Goal: Task Accomplishment & Management: Use online tool/utility

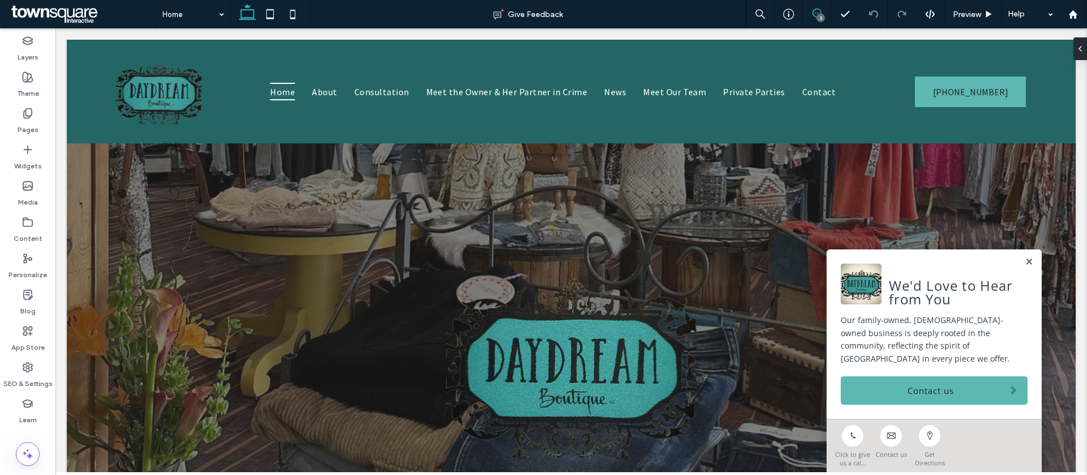
click at [817, 11] on icon at bounding box center [817, 12] width 9 height 9
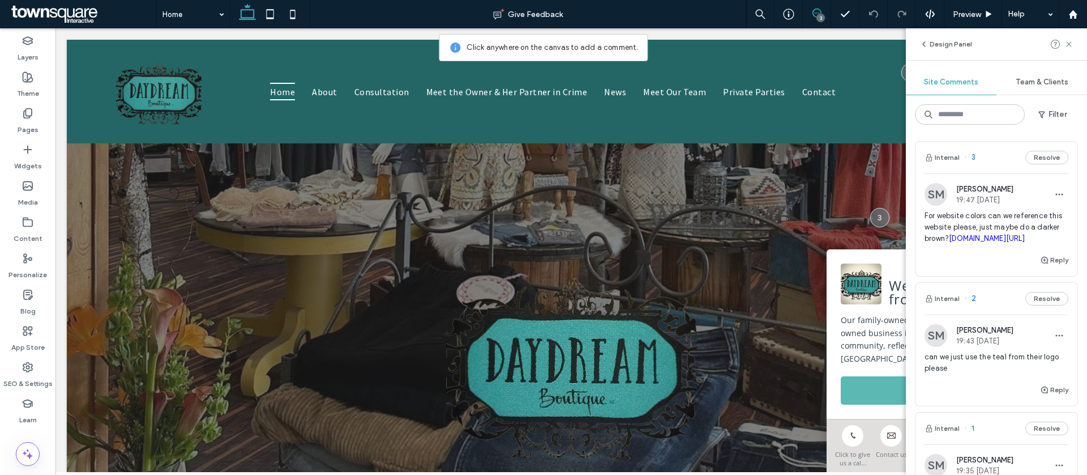
scroll to position [2, 0]
click at [1008, 177] on div "SM Sydnie Mejia 19:47 Sep 11 2025 For website colors can we reference this webs…" at bounding box center [997, 213] width 162 height 80
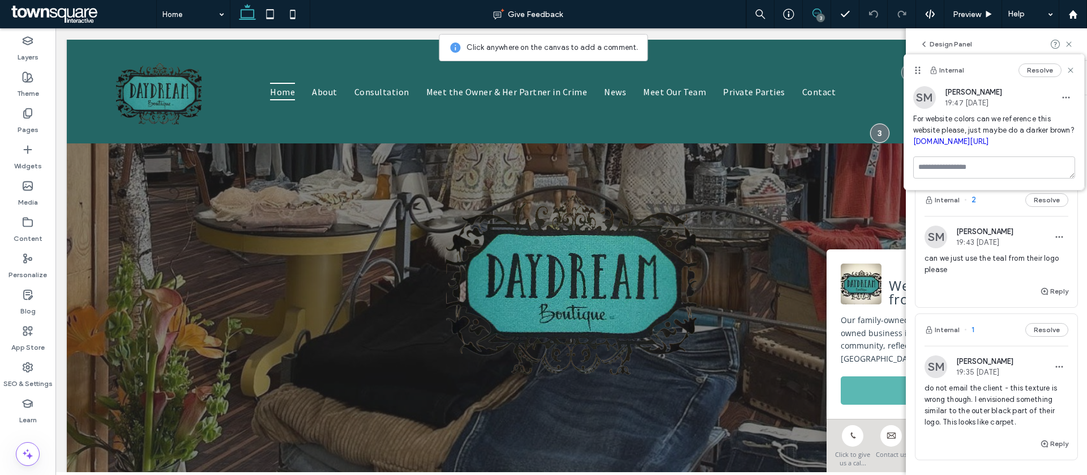
scroll to position [287, 0]
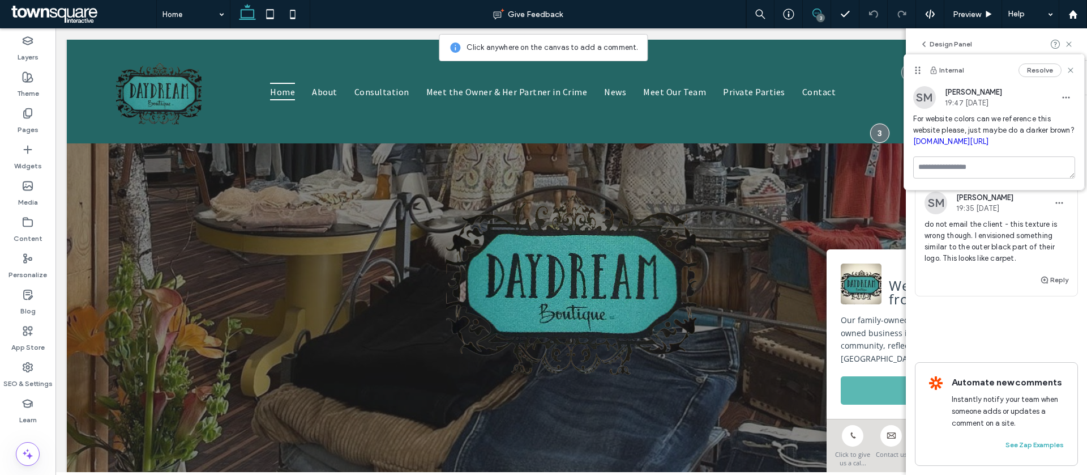
click at [984, 242] on span "do not email the client - this texture is wrong though. I envisioned something …" at bounding box center [997, 241] width 144 height 45
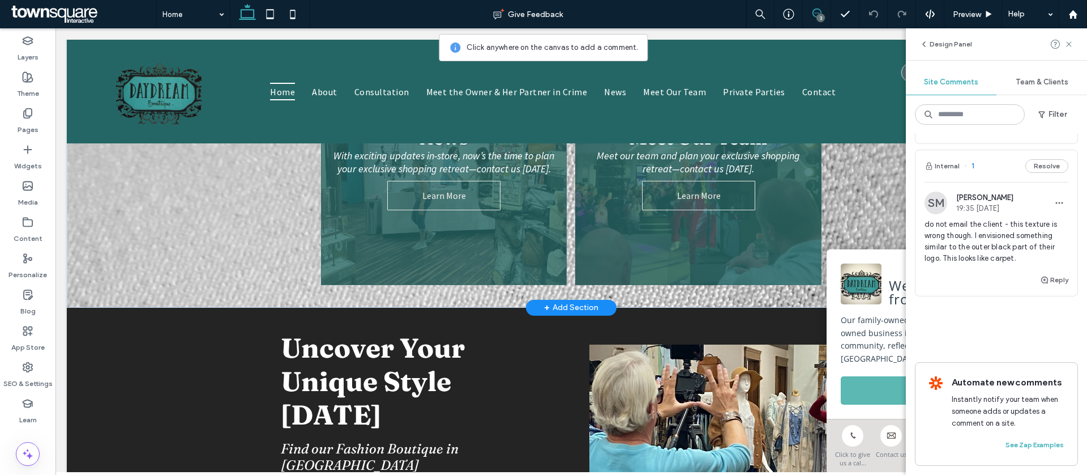
scroll to position [934, 0]
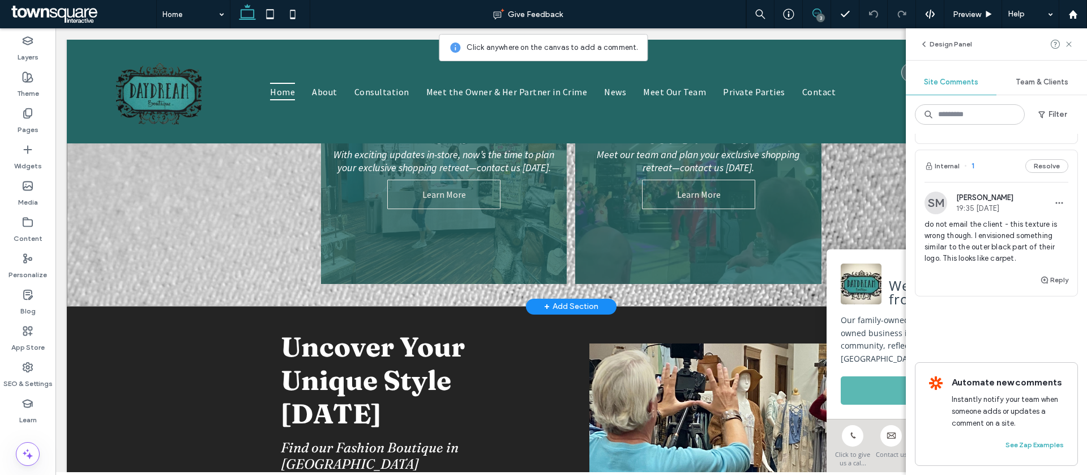
click at [176, 242] on div "Consultation Call for more details. Learn More Meet the Owner & Her Partner in …" at bounding box center [571, 53] width 1009 height 507
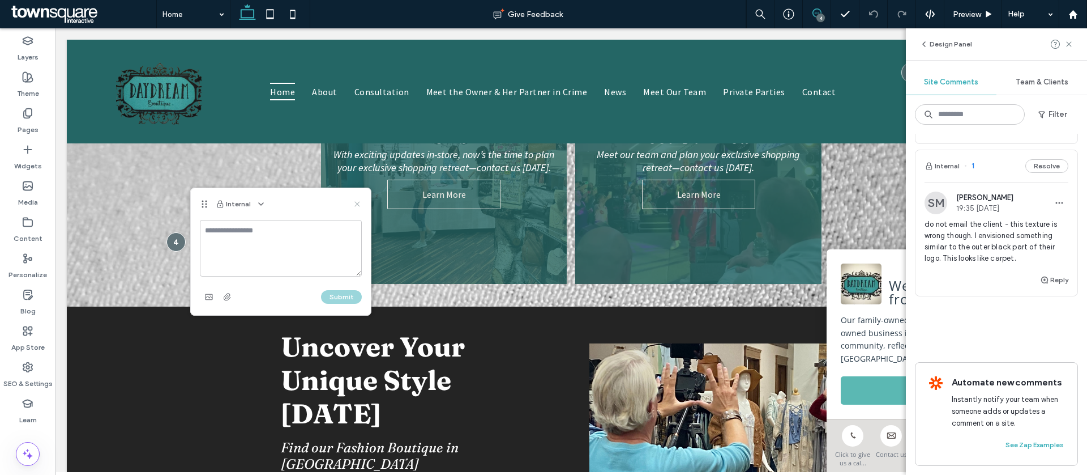
click at [357, 202] on use at bounding box center [357, 203] width 5 height 5
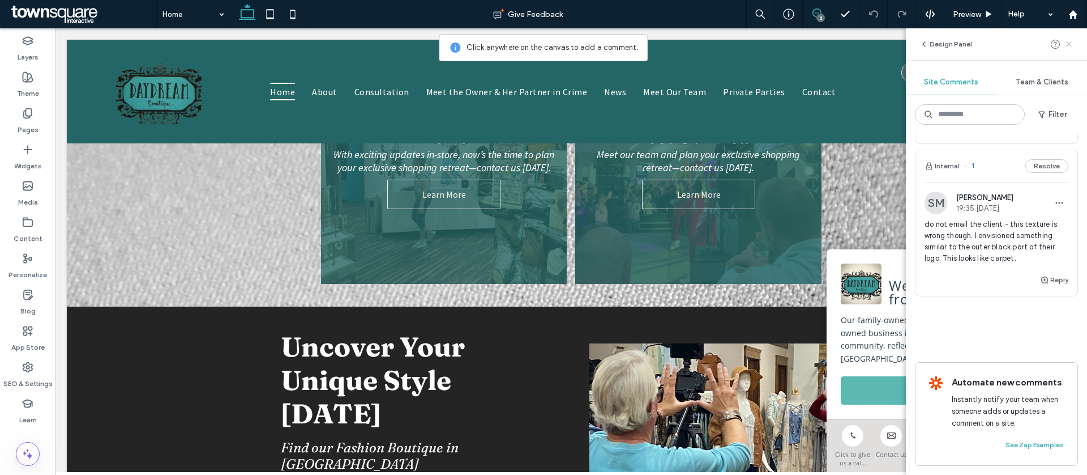
click at [1070, 41] on icon at bounding box center [1069, 44] width 9 height 9
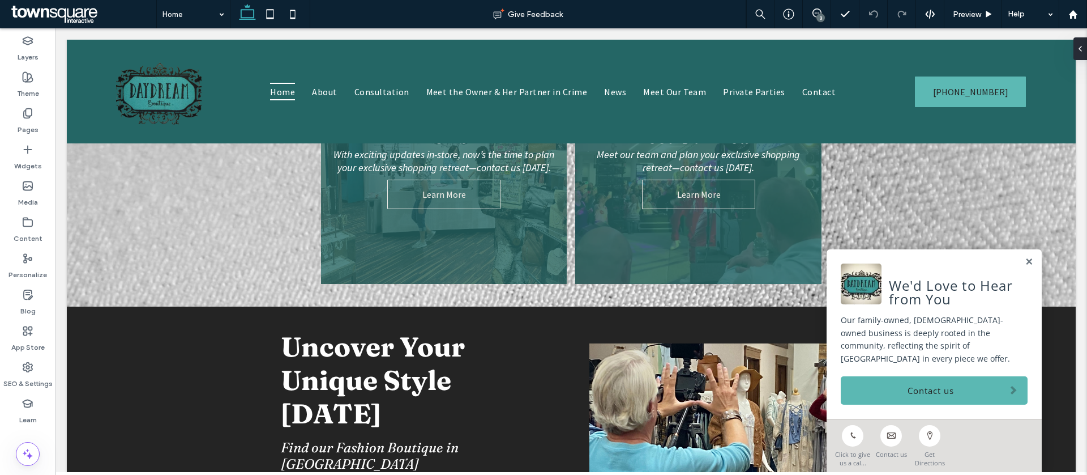
scroll to position [0, 0]
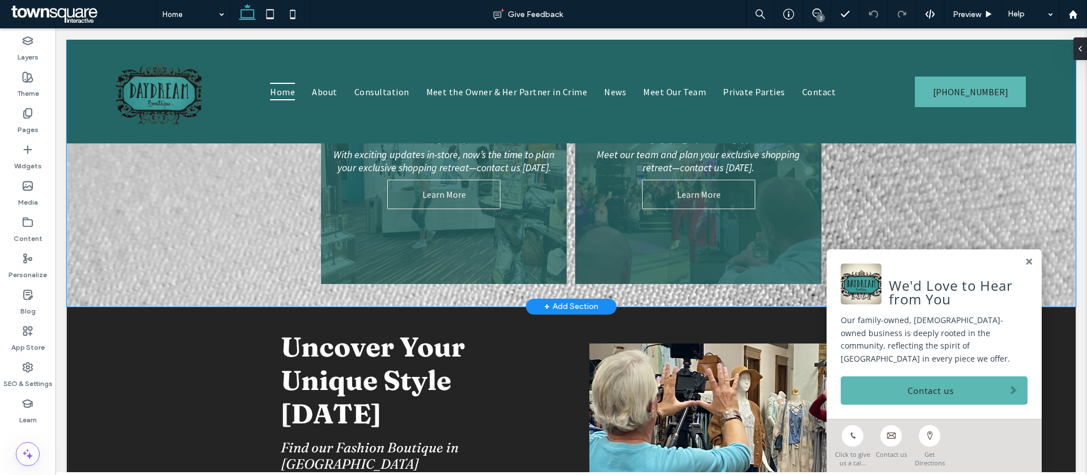
click at [959, 204] on div "Consultation Call for more details. Learn More Meet the Owner & Her Partner in …" at bounding box center [571, 53] width 1009 height 507
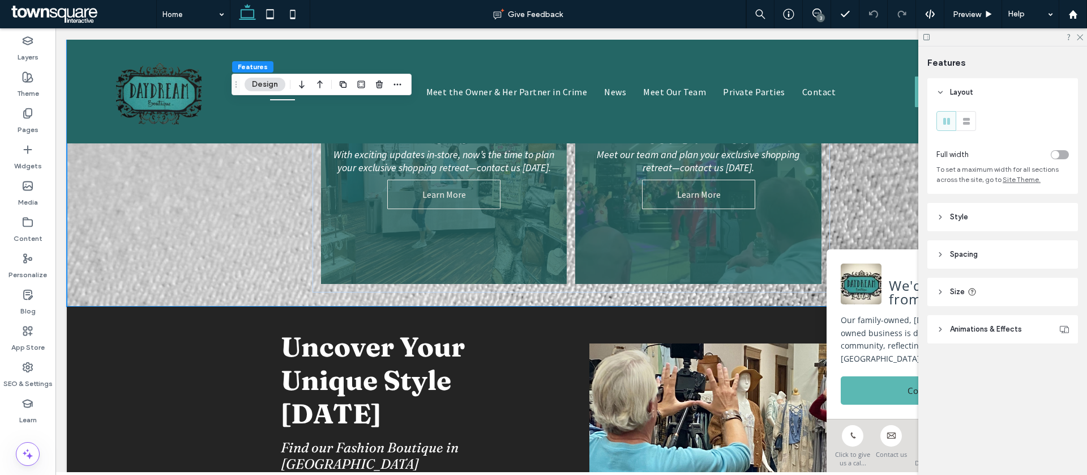
click at [999, 219] on header "Style" at bounding box center [1003, 217] width 151 height 28
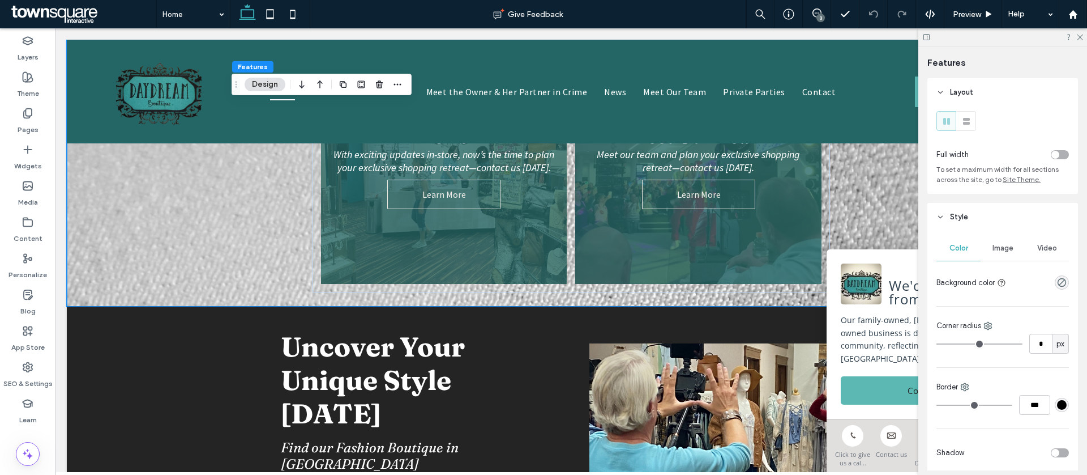
click at [1008, 253] on div "Image" at bounding box center [1003, 248] width 44 height 25
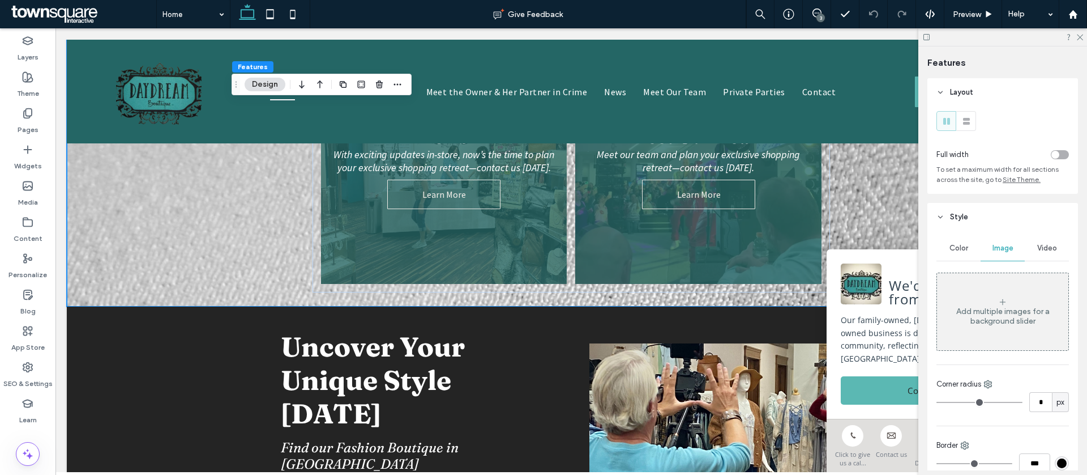
click at [1005, 351] on div "Color Image Video Add multiple images for a background slider Corner radius * p…" at bounding box center [1003, 458] width 151 height 454
click at [1000, 327] on div "Add multiple images for a background slider" at bounding box center [1002, 311] width 131 height 75
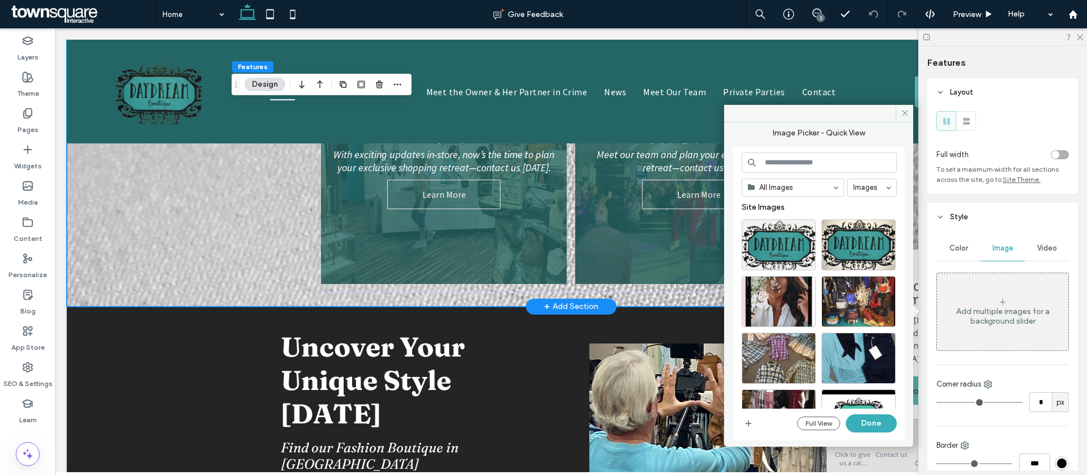
click at [200, 223] on div "Consultation Call for more details. Learn More Meet the Owner & Her Partner in …" at bounding box center [571, 53] width 1009 height 507
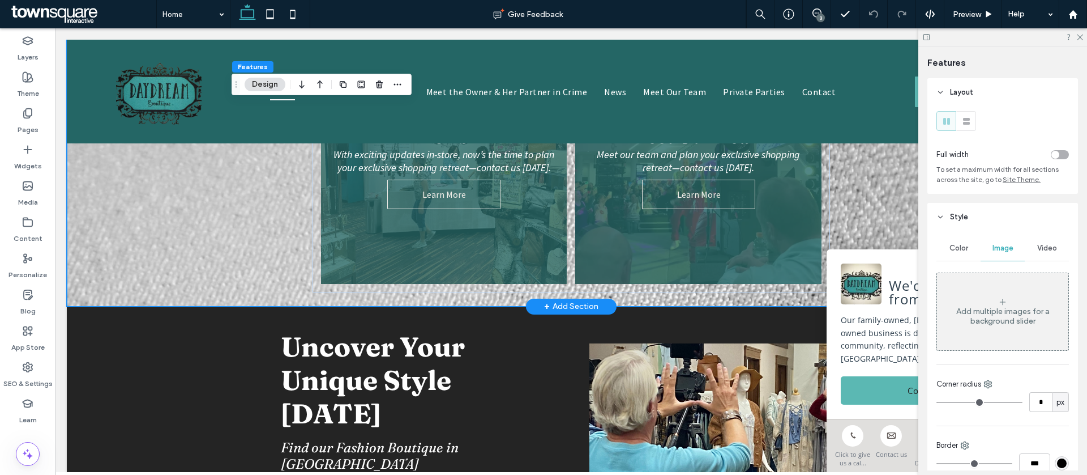
scroll to position [732, 0]
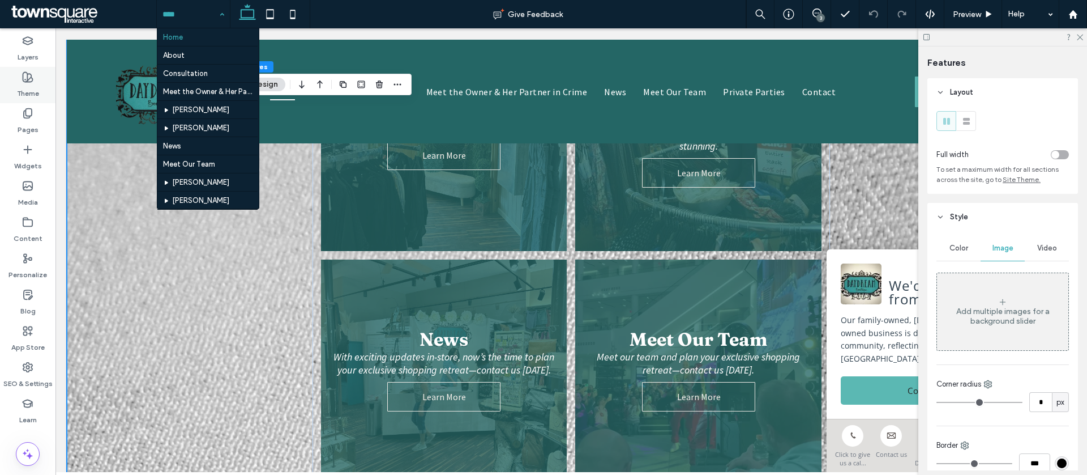
click at [32, 88] on label "Theme" at bounding box center [28, 91] width 22 height 16
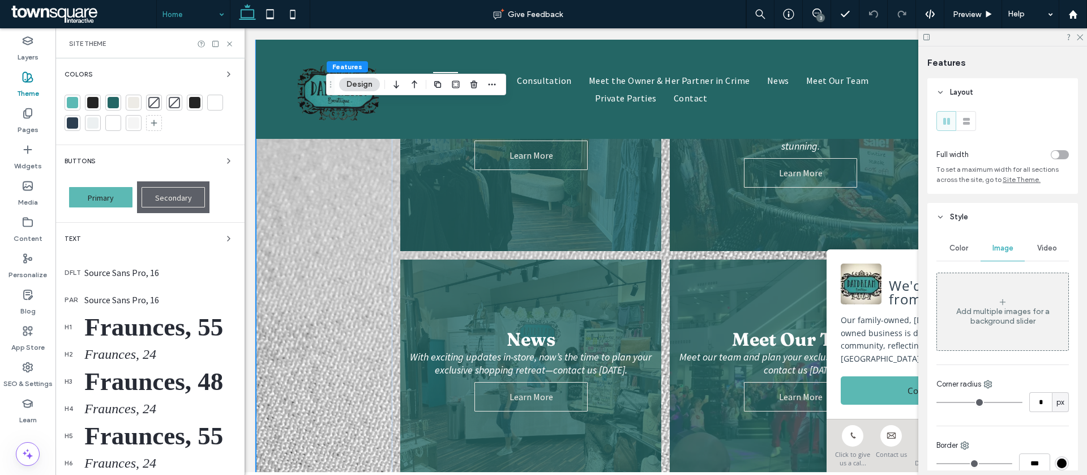
scroll to position [108, 0]
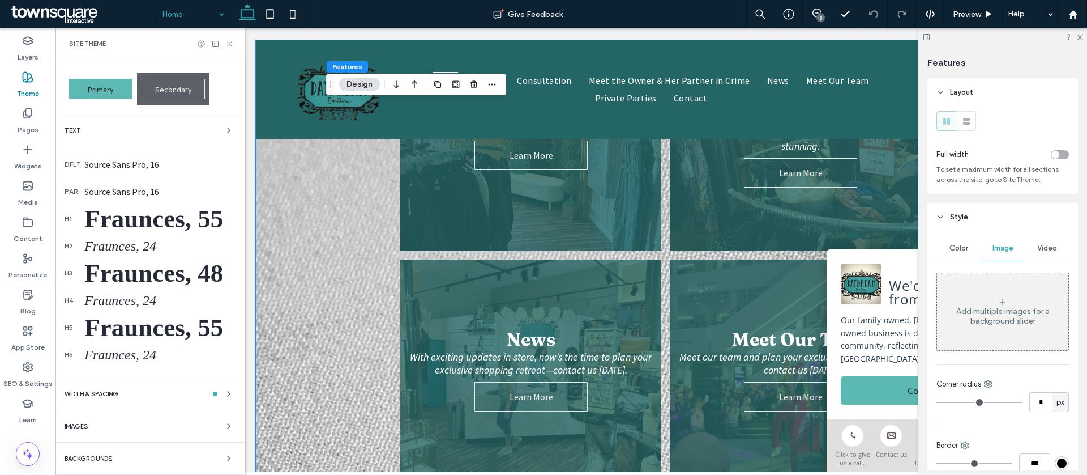
click at [136, 459] on div "Backgrounds" at bounding box center [150, 458] width 171 height 14
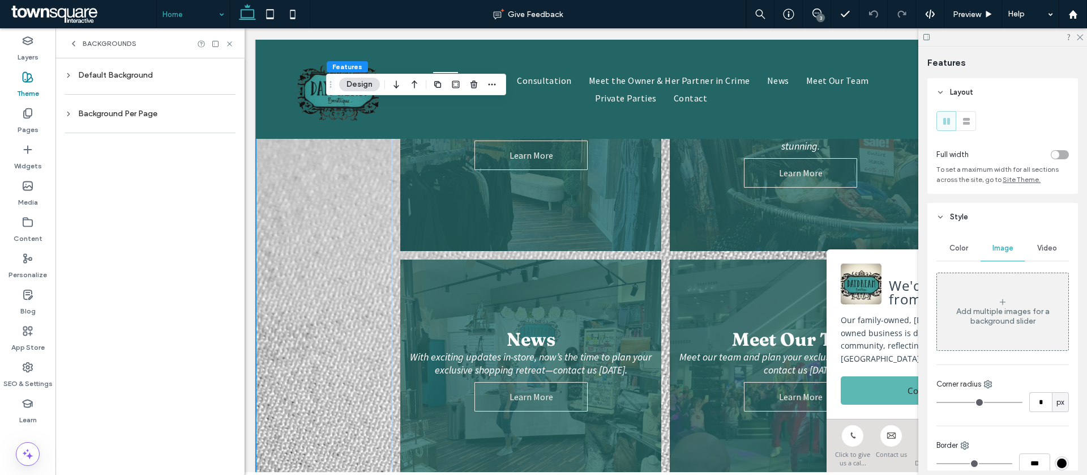
scroll to position [0, 0]
click at [134, 75] on div "Default Background" at bounding box center [150, 75] width 171 height 10
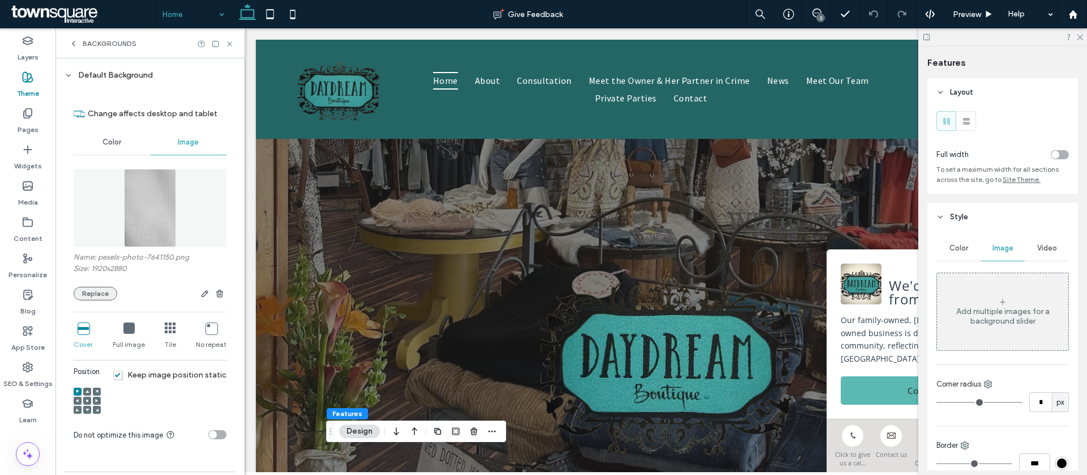
click at [103, 289] on button "Replace" at bounding box center [96, 294] width 44 height 14
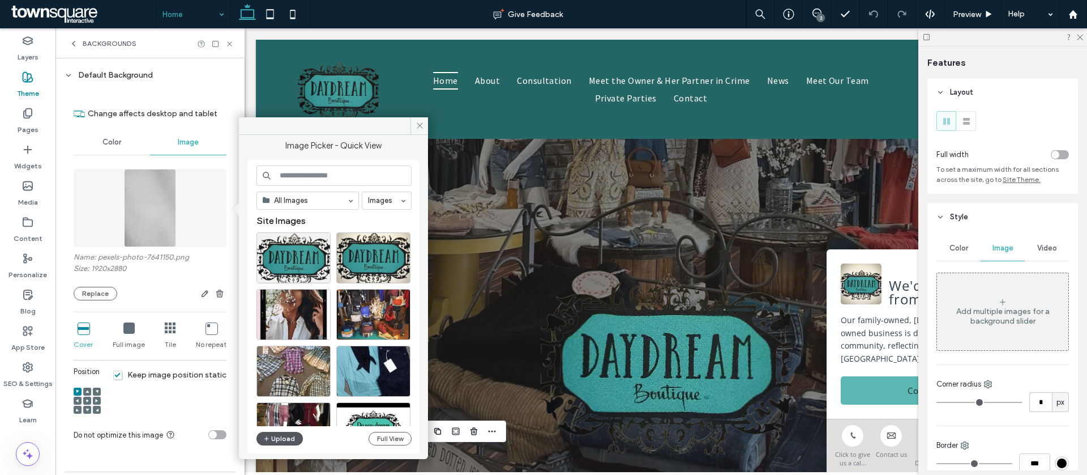
click at [278, 439] on button "Upload" at bounding box center [280, 439] width 46 height 14
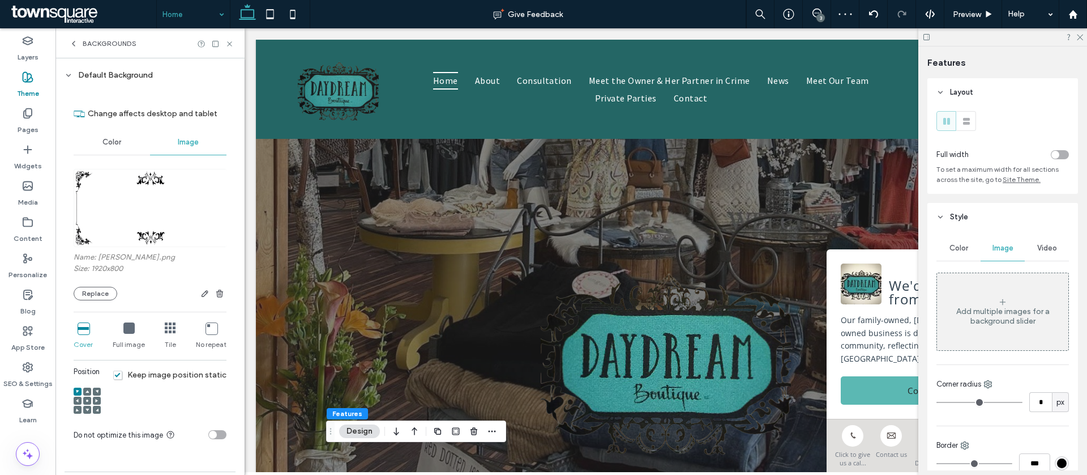
scroll to position [2, 0]
click at [107, 287] on button "Replace" at bounding box center [96, 291] width 44 height 14
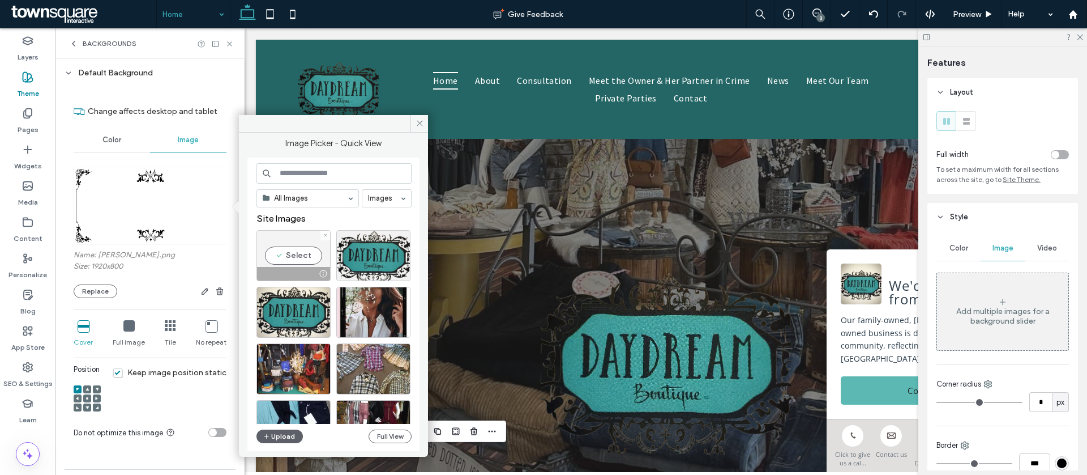
click at [321, 236] on div at bounding box center [326, 236] width 10 height 10
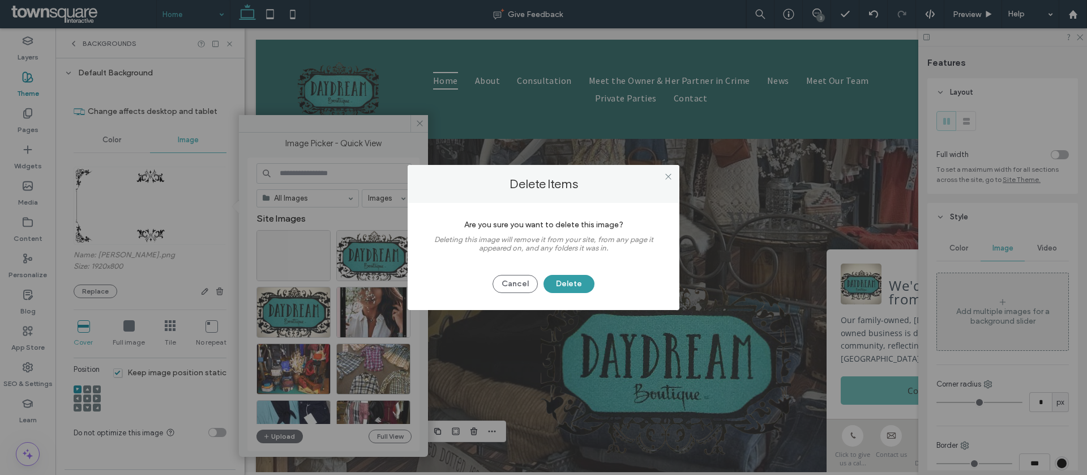
click at [574, 280] on button "Delete" at bounding box center [569, 284] width 51 height 18
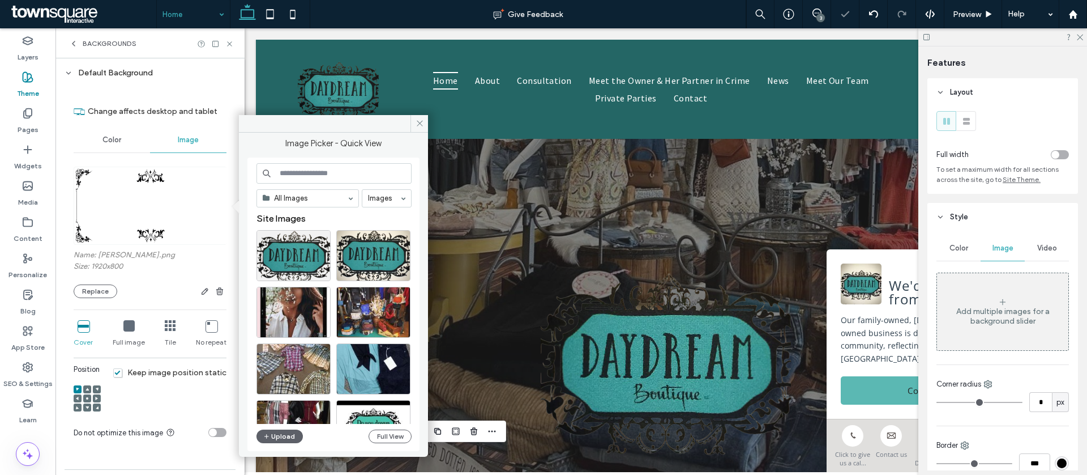
click at [301, 429] on div "Upload" at bounding box center [280, 436] width 46 height 14
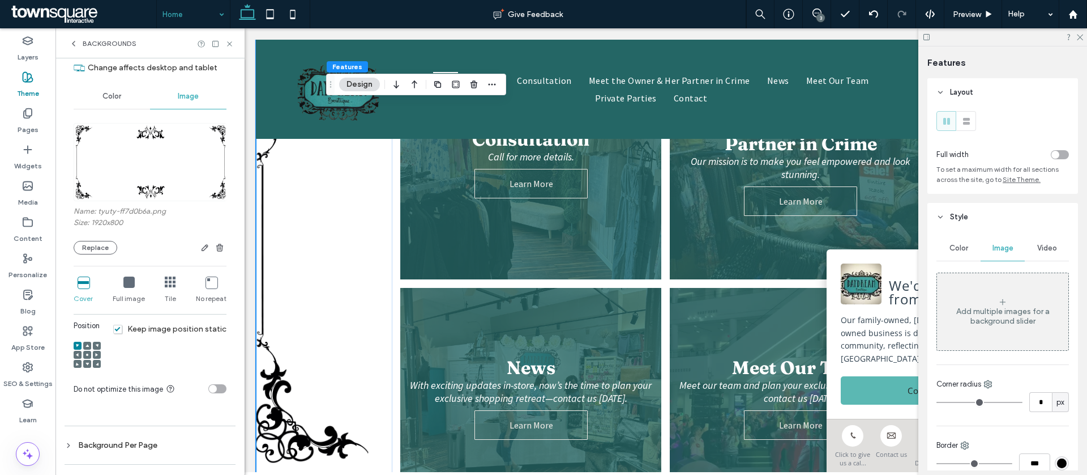
scroll to position [56, 0]
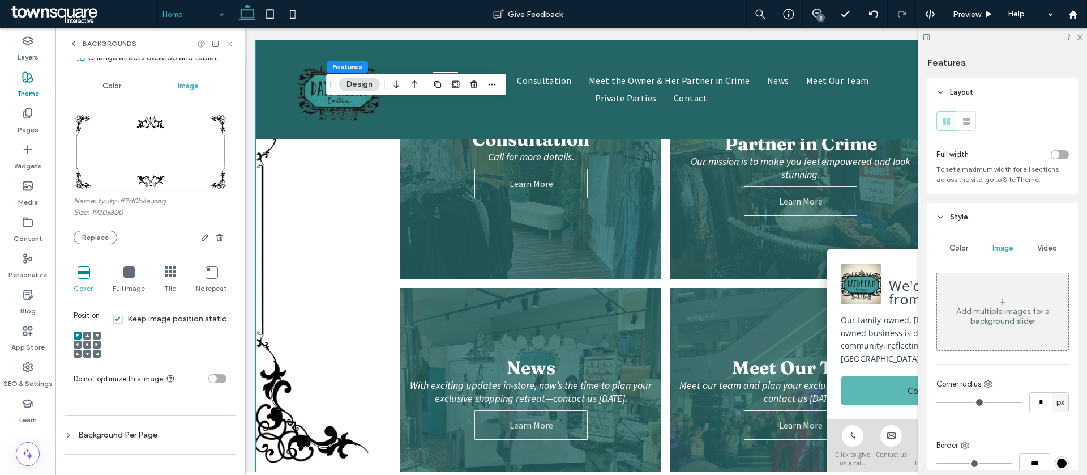
click at [117, 320] on span "Keep image position static" at bounding box center [169, 319] width 113 height 10
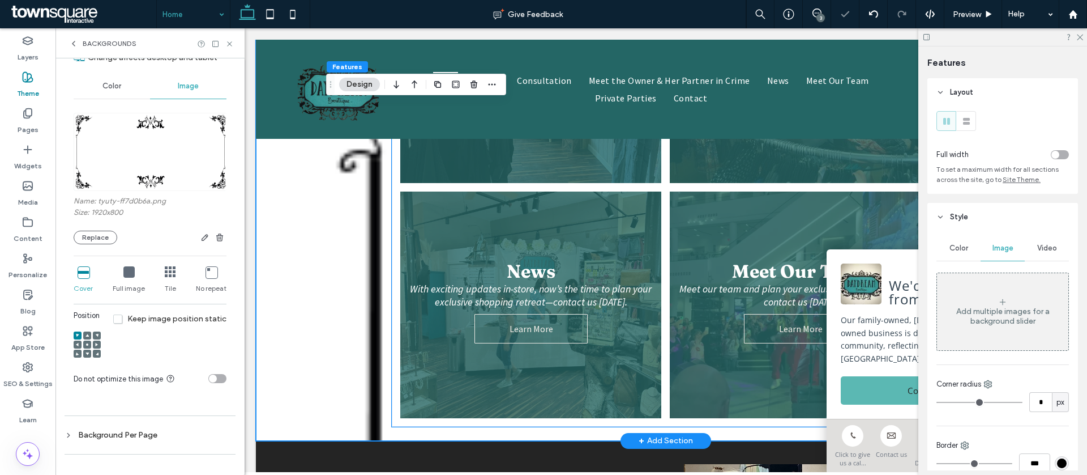
scroll to position [797, 0]
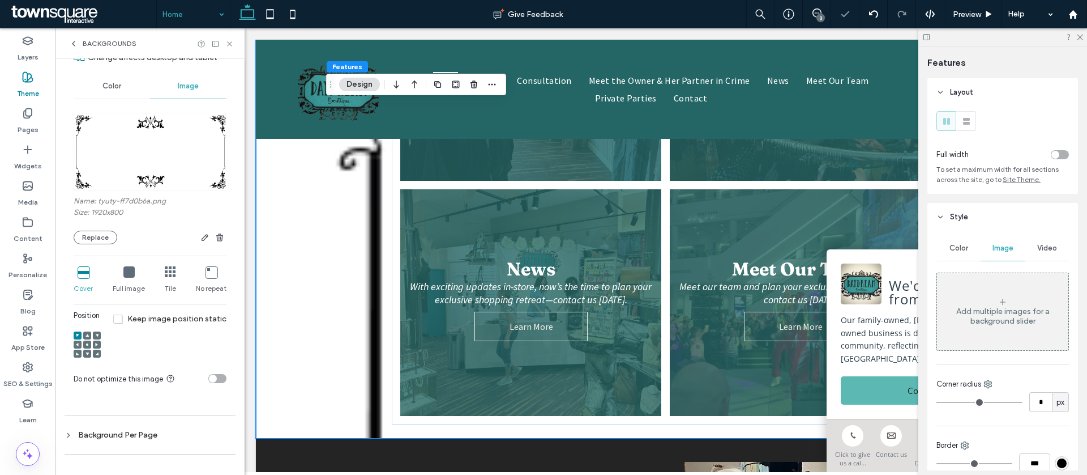
click at [113, 316] on span "Keep image position static" at bounding box center [169, 319] width 113 height 10
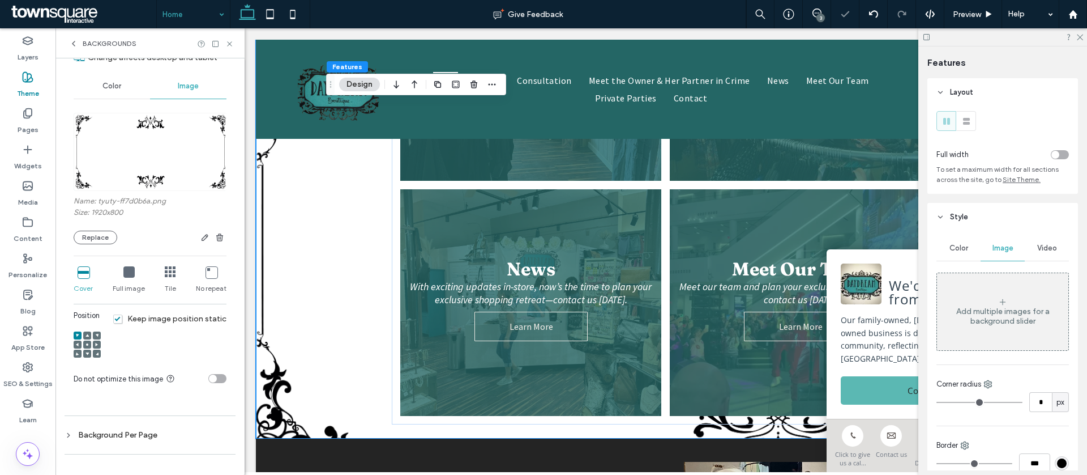
click at [89, 345] on div at bounding box center [87, 344] width 8 height 8
click at [127, 271] on icon at bounding box center [128, 271] width 11 height 11
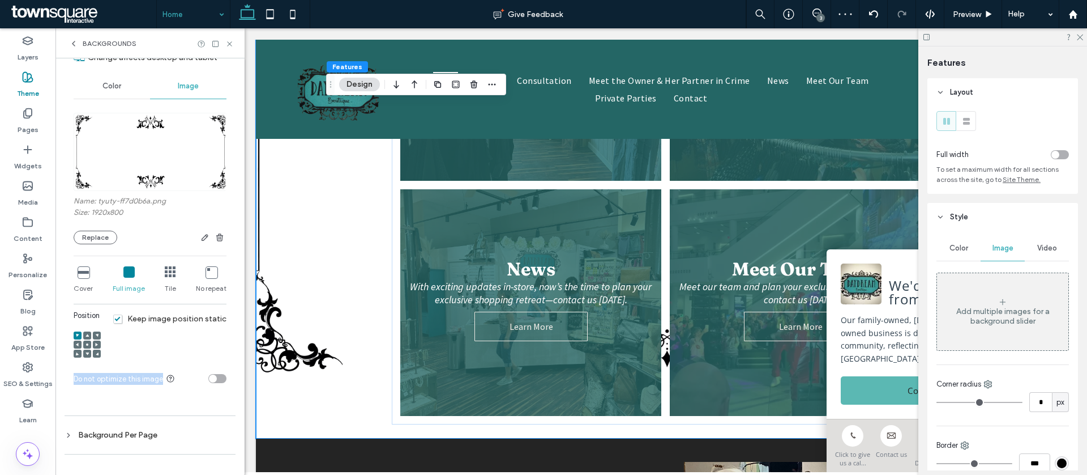
click at [84, 275] on icon at bounding box center [83, 271] width 11 height 11
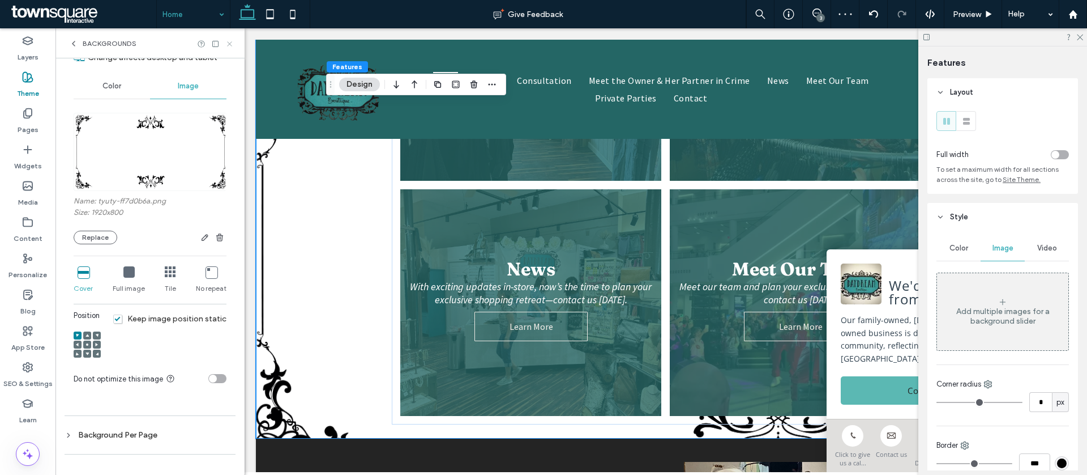
click at [229, 40] on icon at bounding box center [229, 44] width 8 height 8
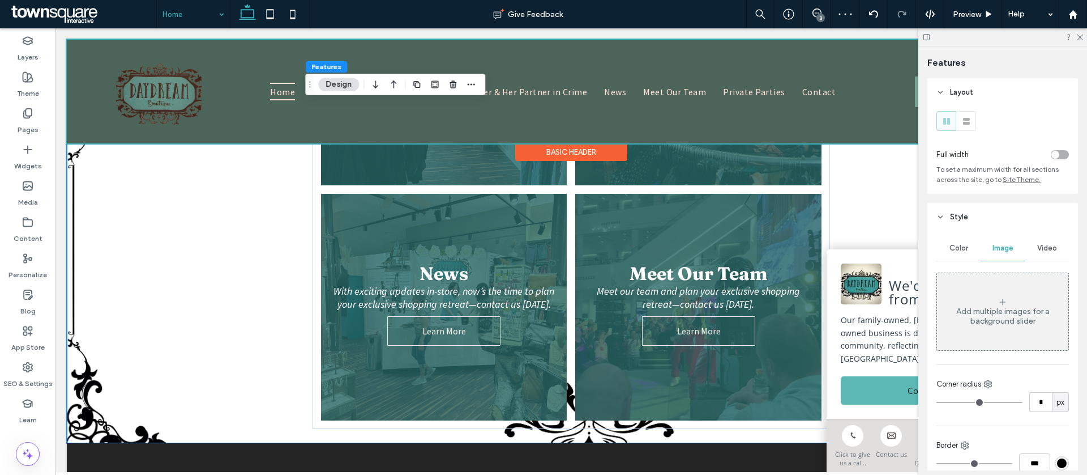
scroll to position [802, 0]
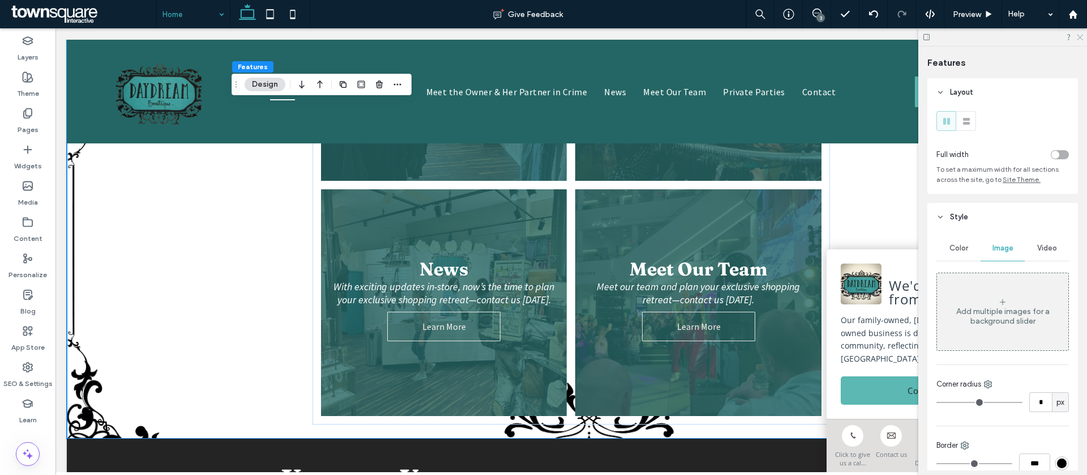
click at [1081, 36] on use at bounding box center [1080, 38] width 6 height 6
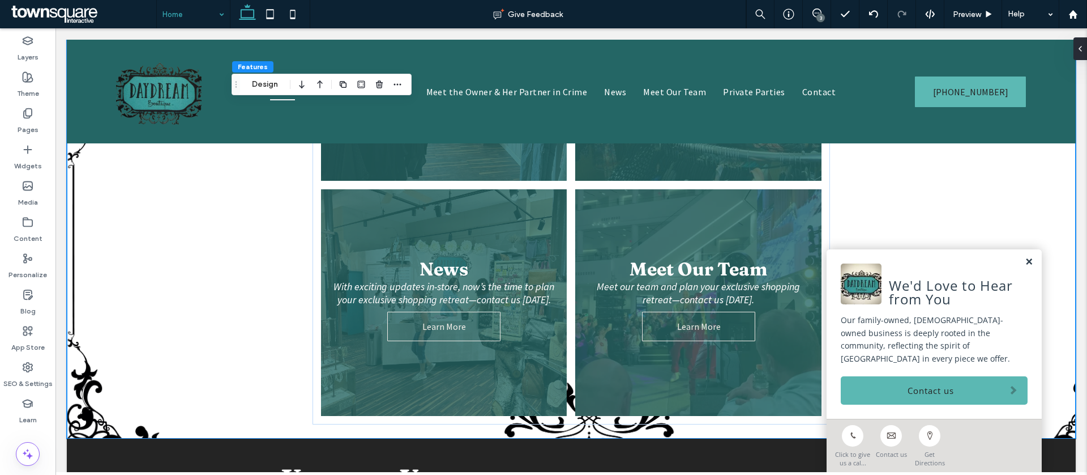
click at [1031, 267] on link at bounding box center [1029, 262] width 8 height 10
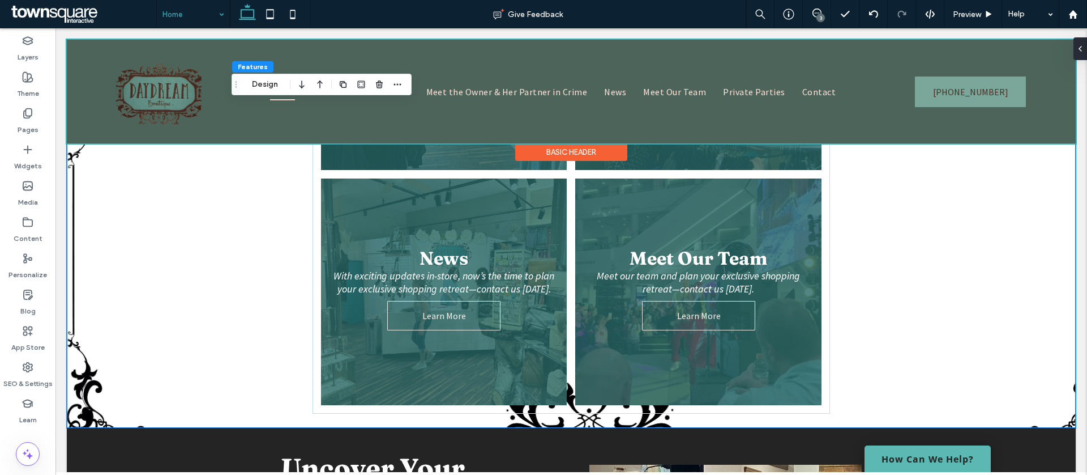
scroll to position [811, 0]
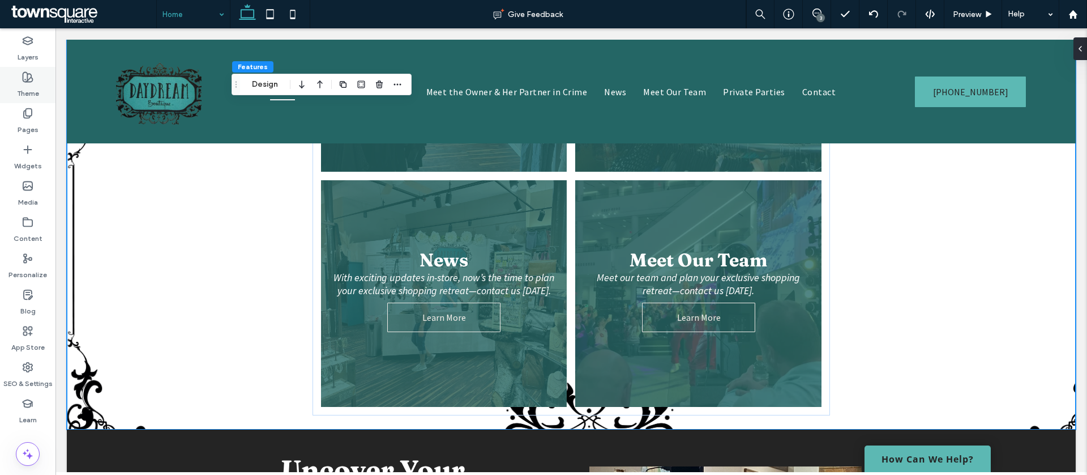
click at [15, 72] on div "Theme" at bounding box center [28, 85] width 56 height 36
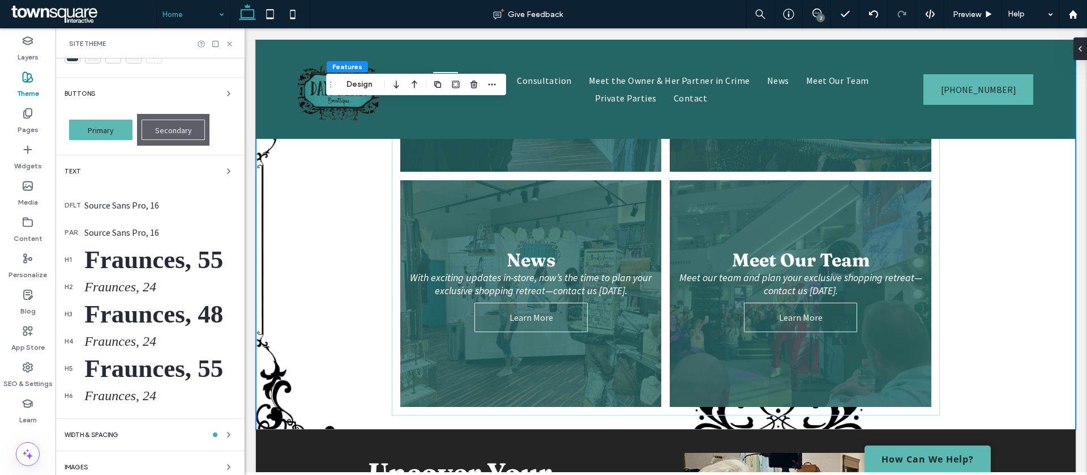
scroll to position [108, 0]
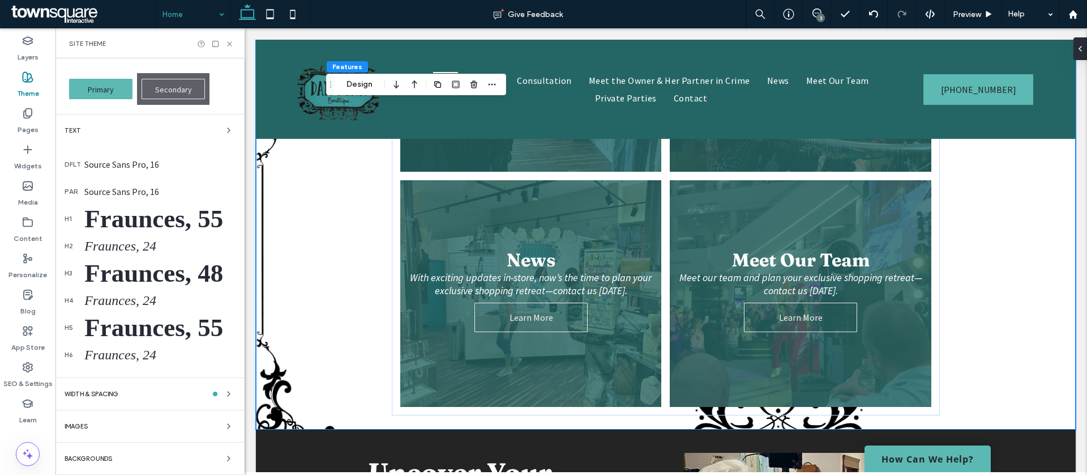
click at [116, 455] on div "Backgrounds" at bounding box center [150, 458] width 171 height 14
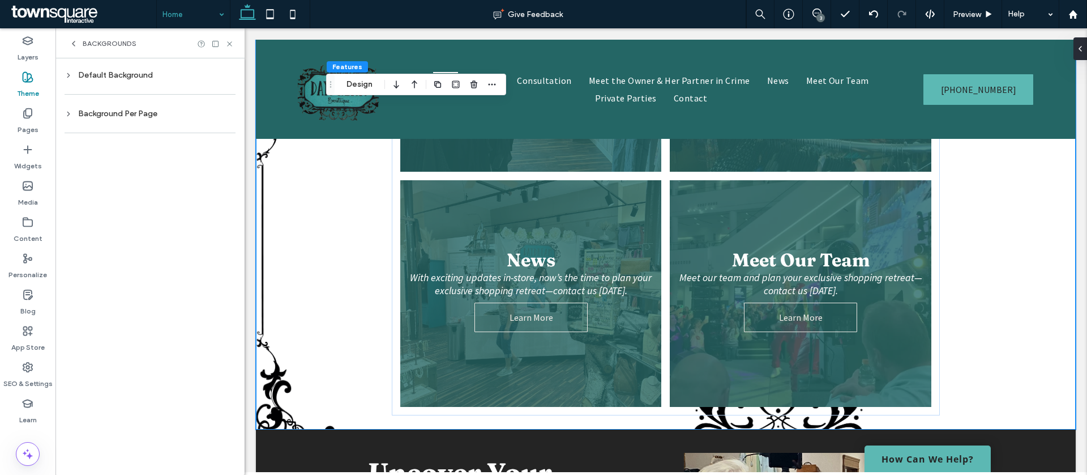
scroll to position [0, 0]
click at [123, 80] on div "Default Background" at bounding box center [150, 74] width 171 height 15
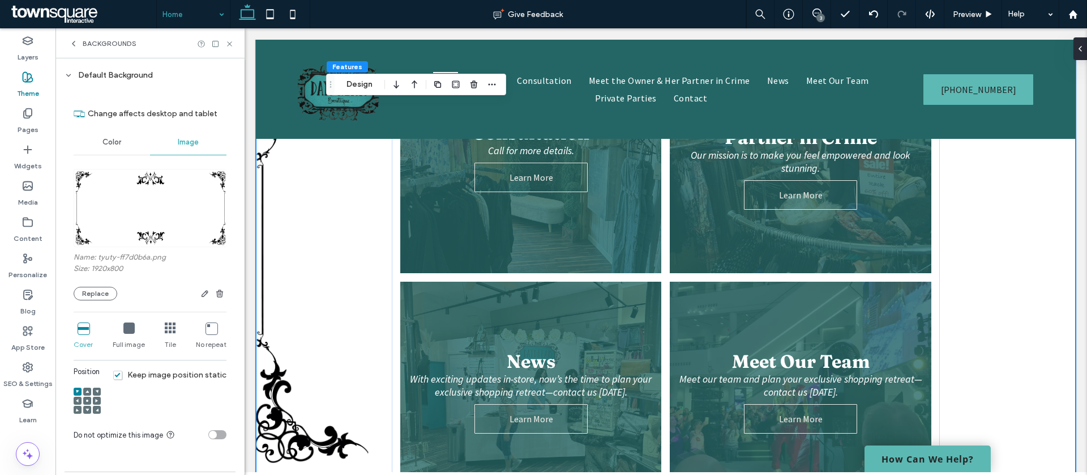
scroll to position [775, 0]
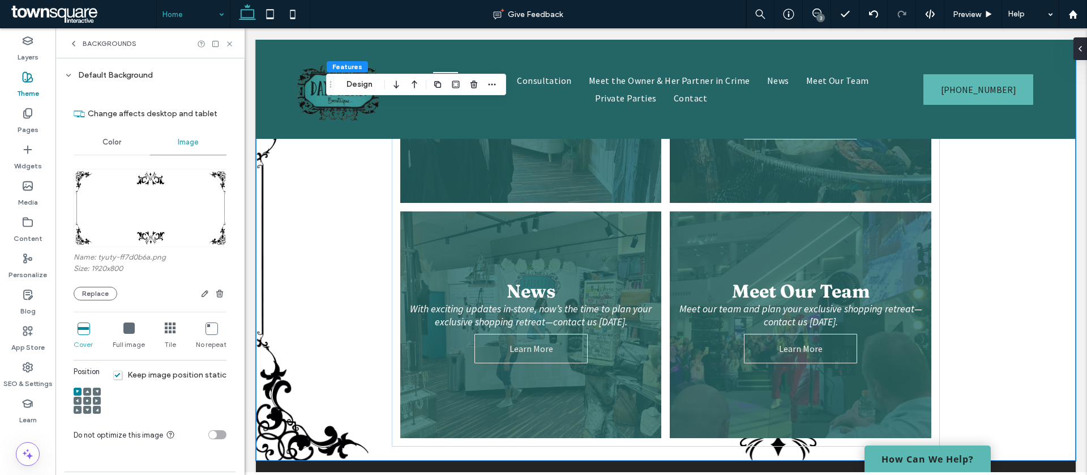
click at [206, 330] on icon at bounding box center [211, 327] width 11 height 11
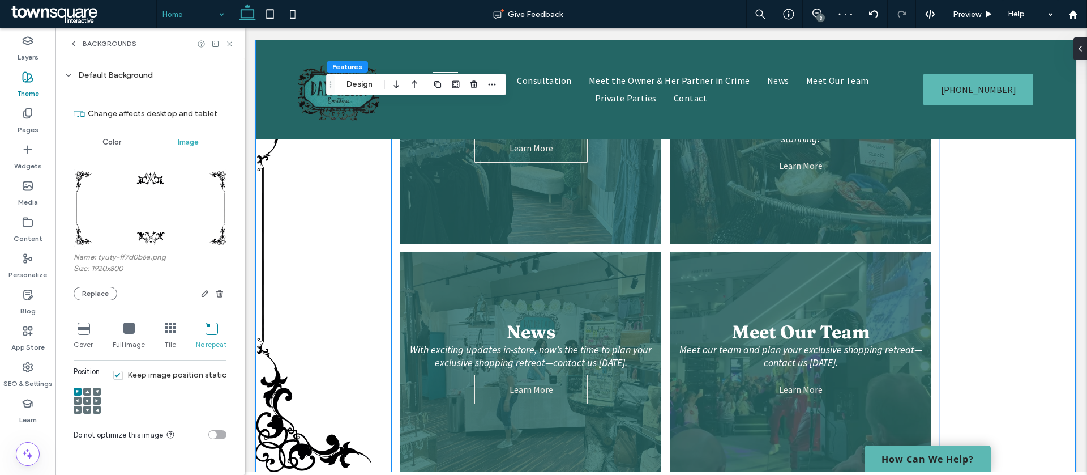
scroll to position [720, 0]
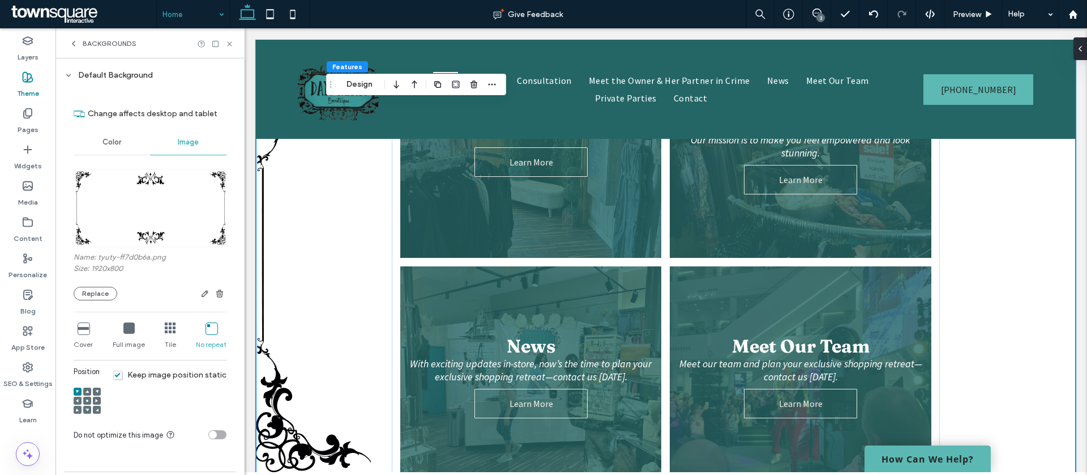
click at [86, 398] on span at bounding box center [87, 400] width 3 height 8
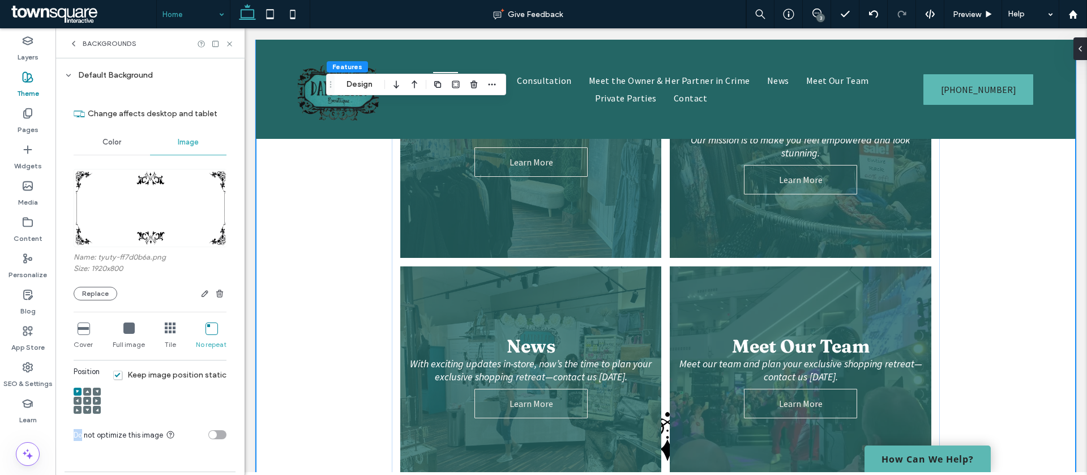
click at [86, 398] on span at bounding box center [87, 400] width 3 height 8
click at [231, 43] on icon at bounding box center [229, 44] width 8 height 8
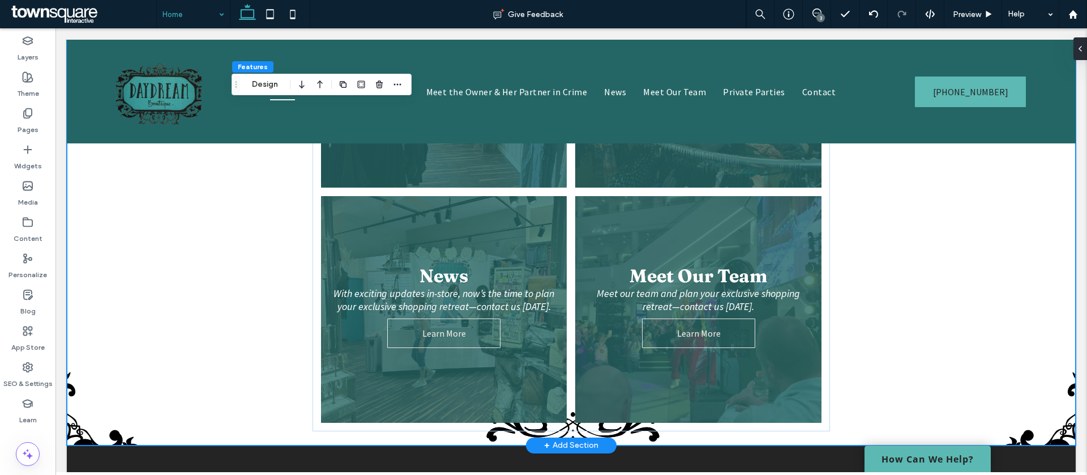
scroll to position [786, 0]
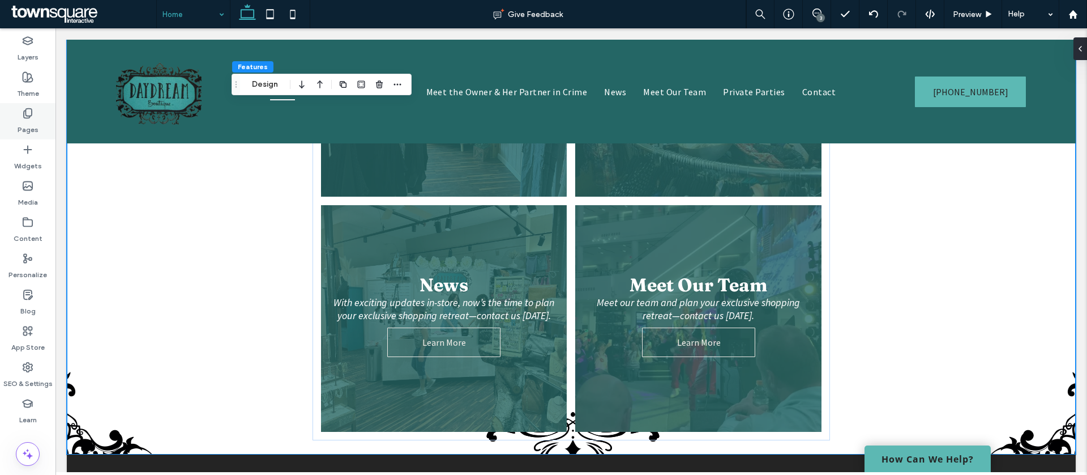
click at [23, 109] on icon at bounding box center [27, 113] width 11 height 11
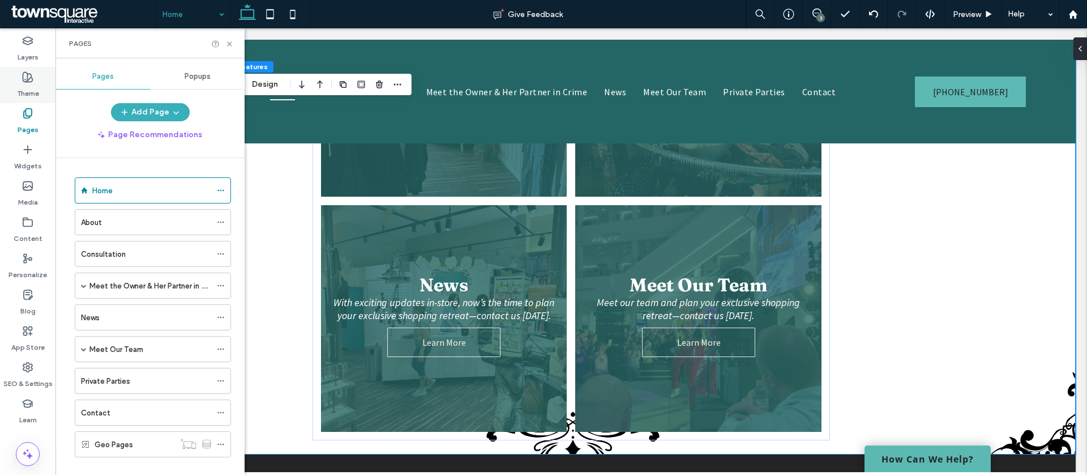
click at [20, 78] on div "Theme" at bounding box center [28, 85] width 56 height 36
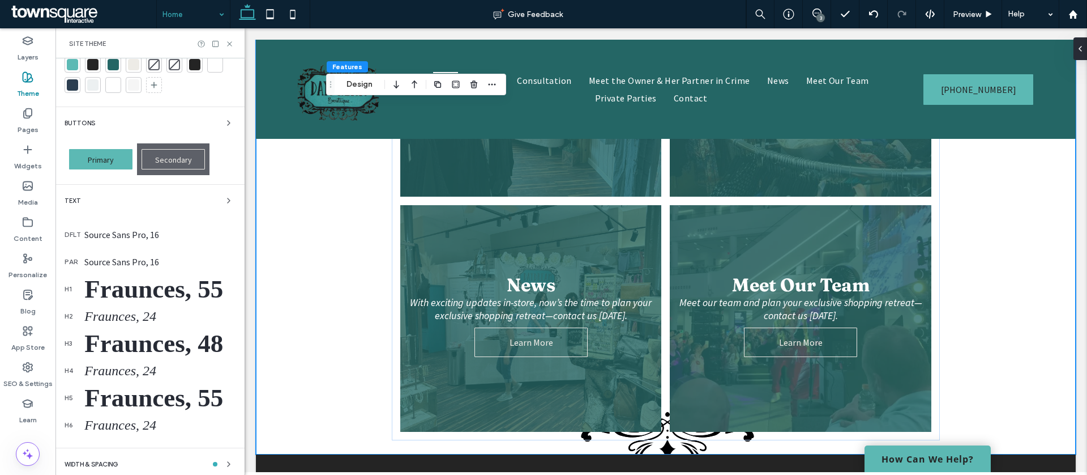
scroll to position [108, 0]
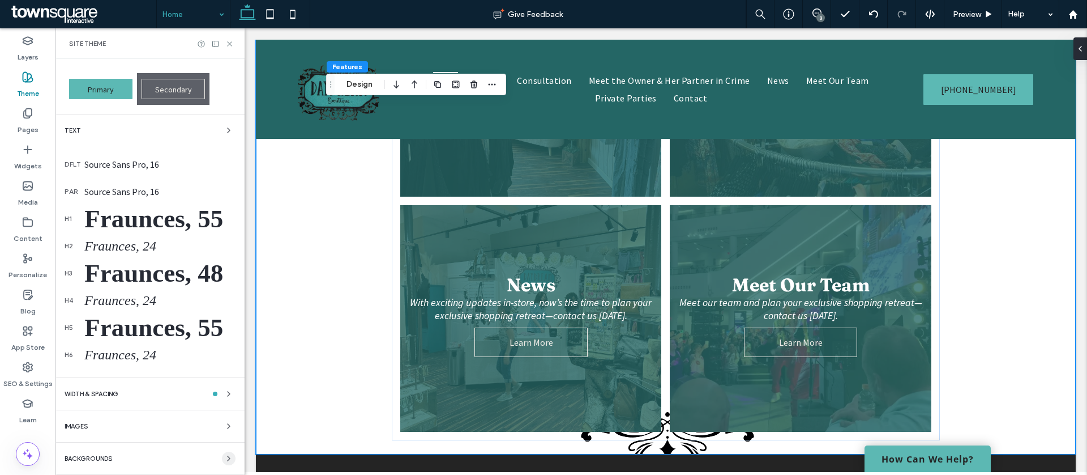
click at [229, 454] on div "Colors Buttons Primary Secondary Text dflt Source Sans Pro, 16 par Source Sans …" at bounding box center [150, 212] width 189 height 524
click at [224, 459] on icon "button" at bounding box center [228, 458] width 9 height 9
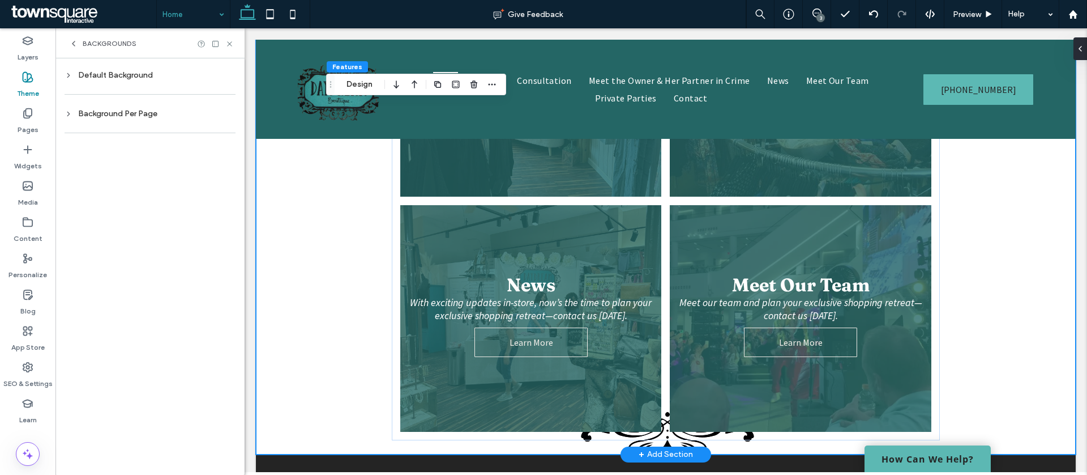
scroll to position [0, 0]
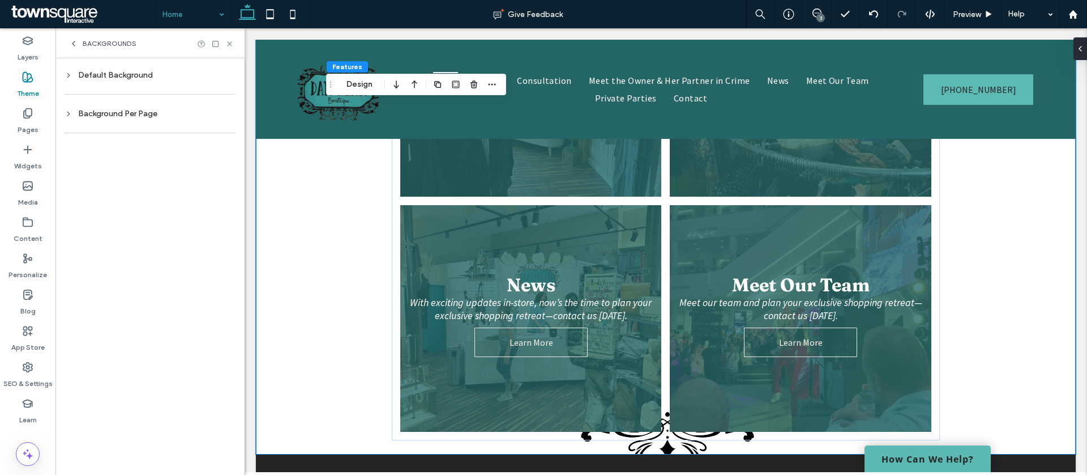
click at [126, 83] on div at bounding box center [150, 94] width 171 height 23
click at [125, 75] on div "Default Background" at bounding box center [150, 75] width 171 height 10
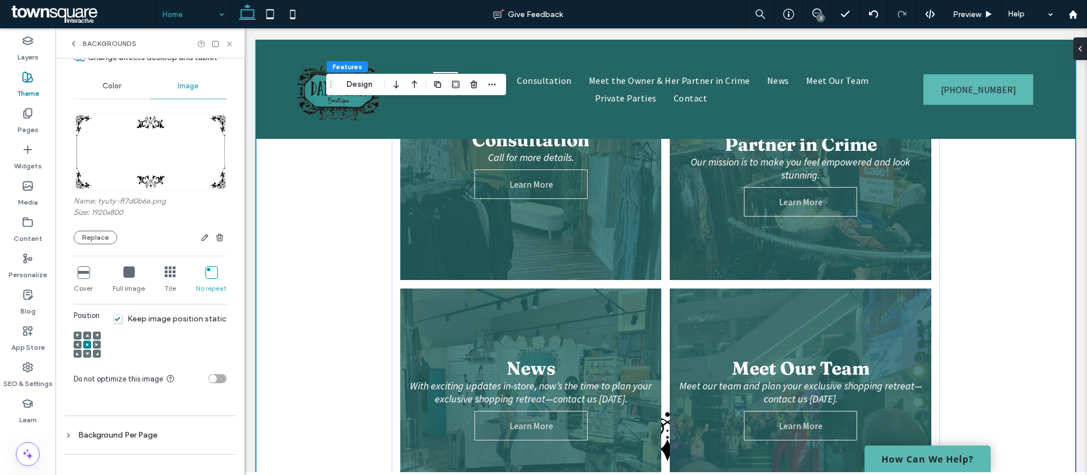
scroll to position [705, 0]
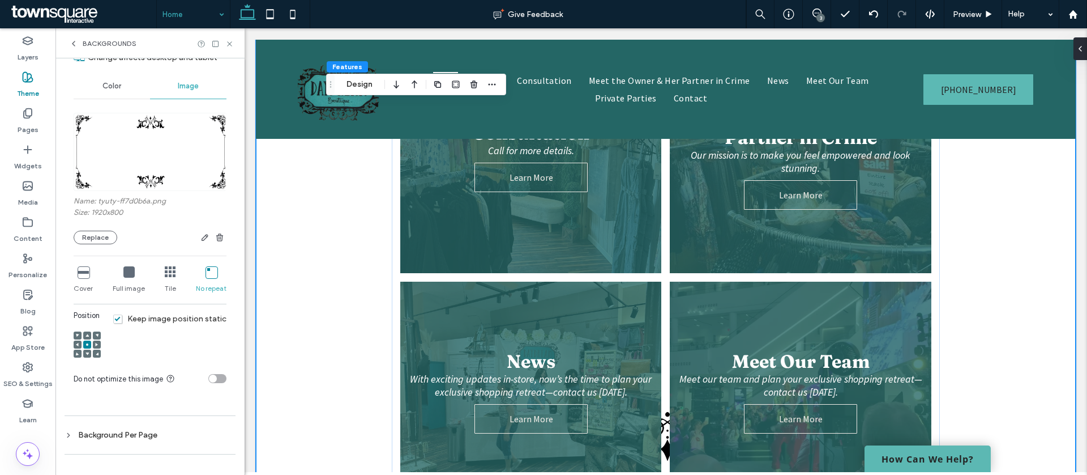
click at [81, 272] on icon at bounding box center [83, 271] width 11 height 11
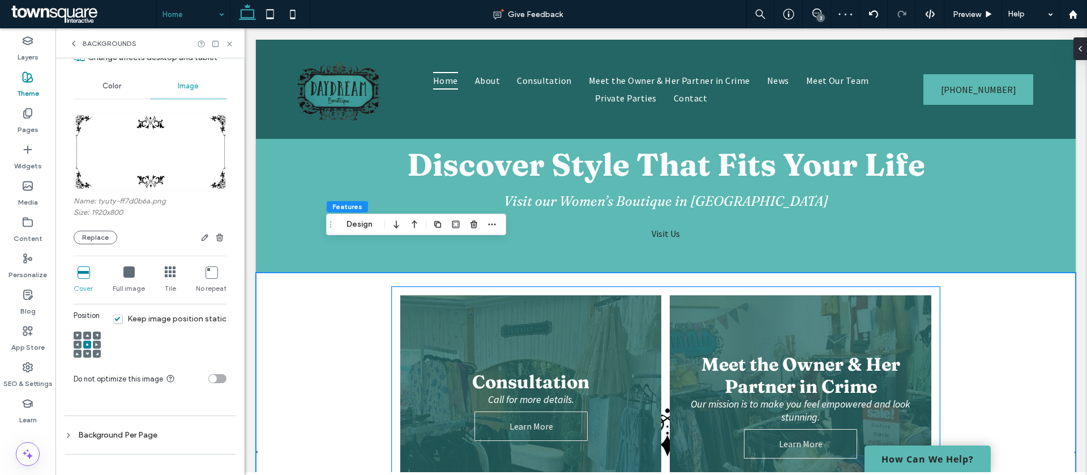
scroll to position [513, 0]
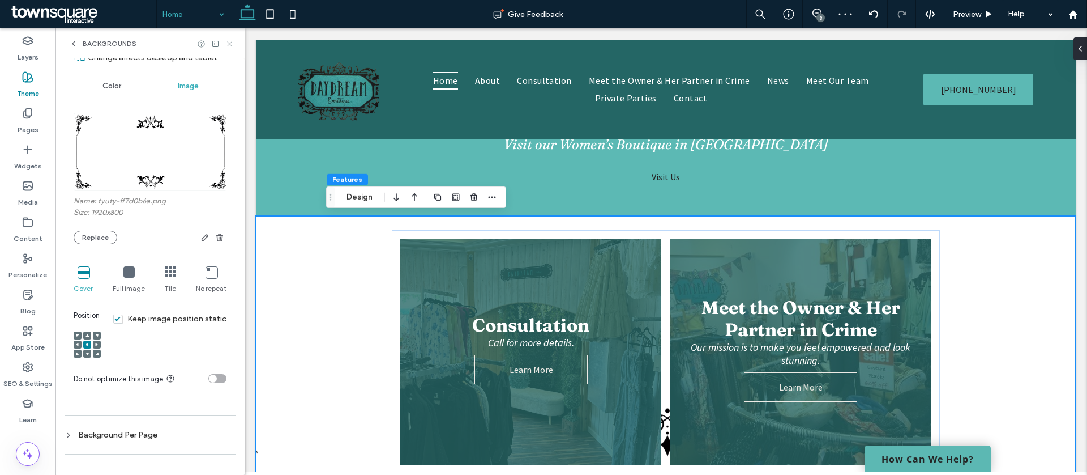
click at [230, 42] on icon at bounding box center [229, 44] width 8 height 8
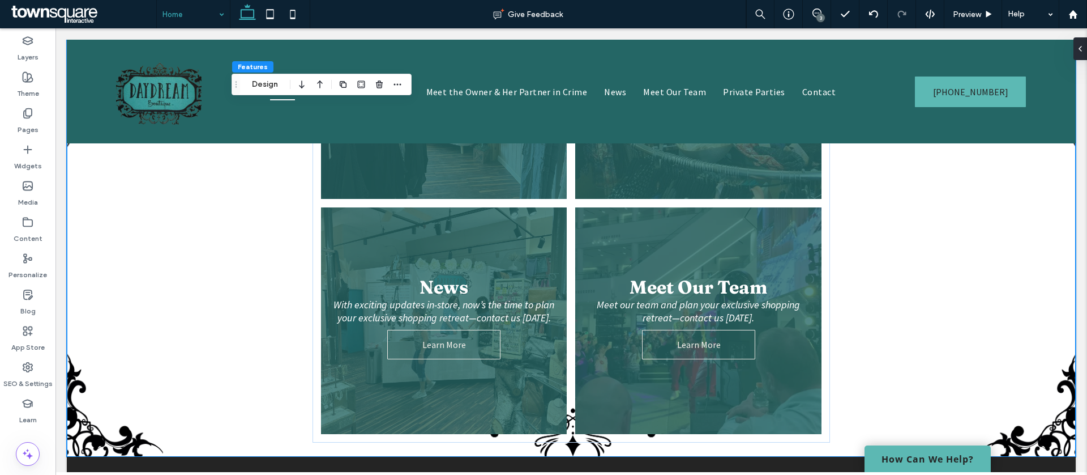
scroll to position [690, 0]
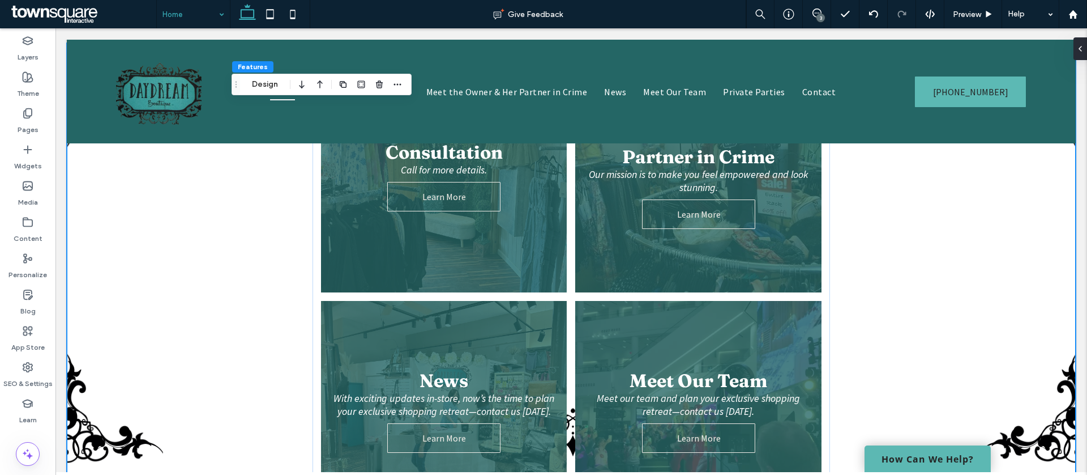
click at [914, 210] on div "Consultation Call for more details. Learn More Meet the Owner & Her Partner in …" at bounding box center [571, 296] width 1009 height 507
click at [18, 86] on label "Theme" at bounding box center [28, 91] width 22 height 16
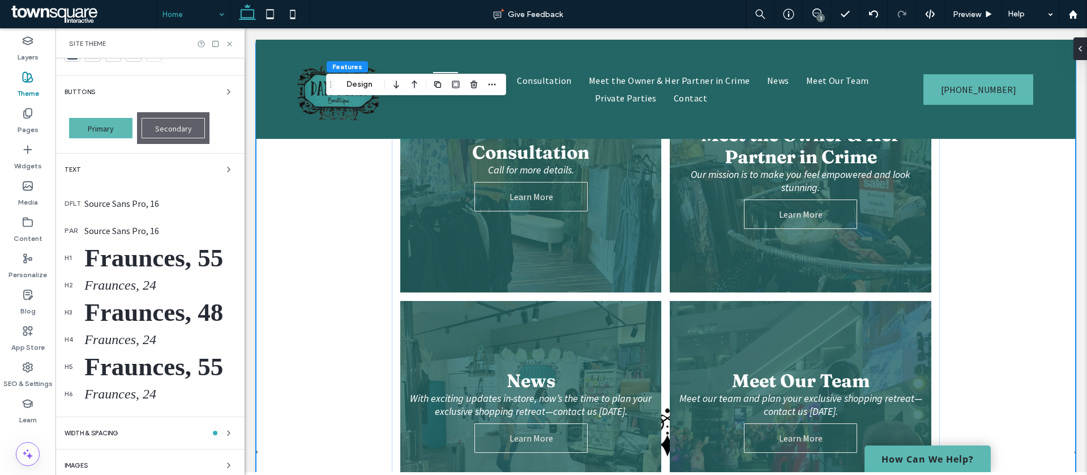
scroll to position [108, 0]
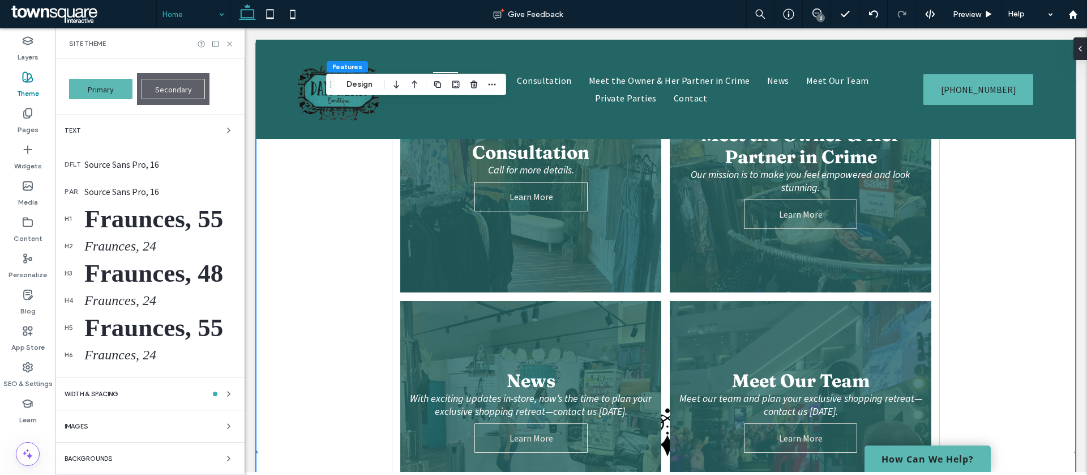
click at [155, 455] on div "Backgrounds" at bounding box center [150, 458] width 171 height 14
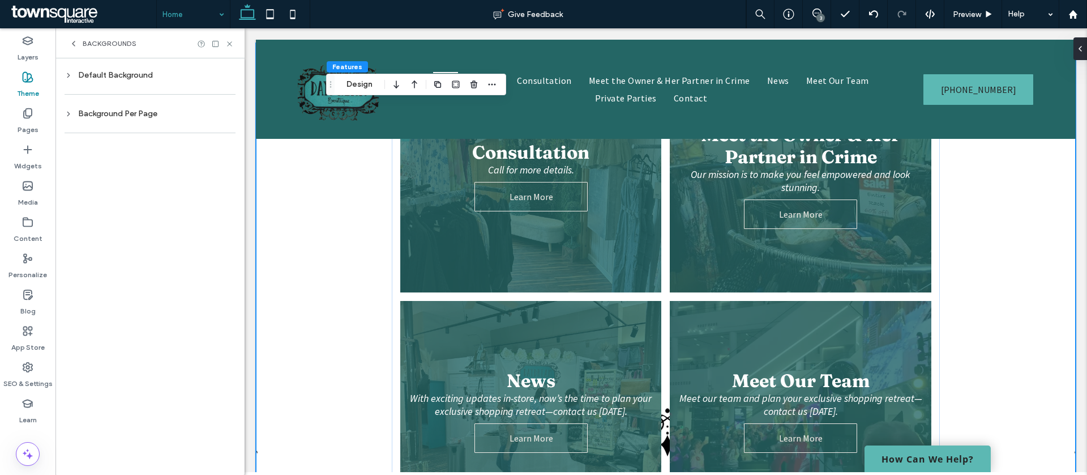
scroll to position [0, 0]
click at [127, 48] on span "Backgrounds" at bounding box center [110, 43] width 54 height 9
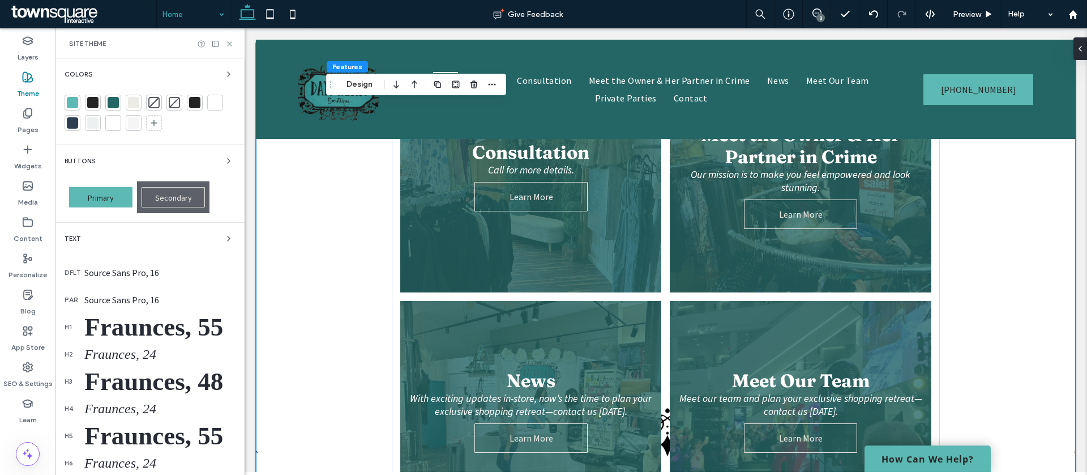
click at [121, 72] on div "Colors Buttons Primary Secondary Text dflt Source Sans Pro, 16 par Source Sans …" at bounding box center [150, 266] width 189 height 416
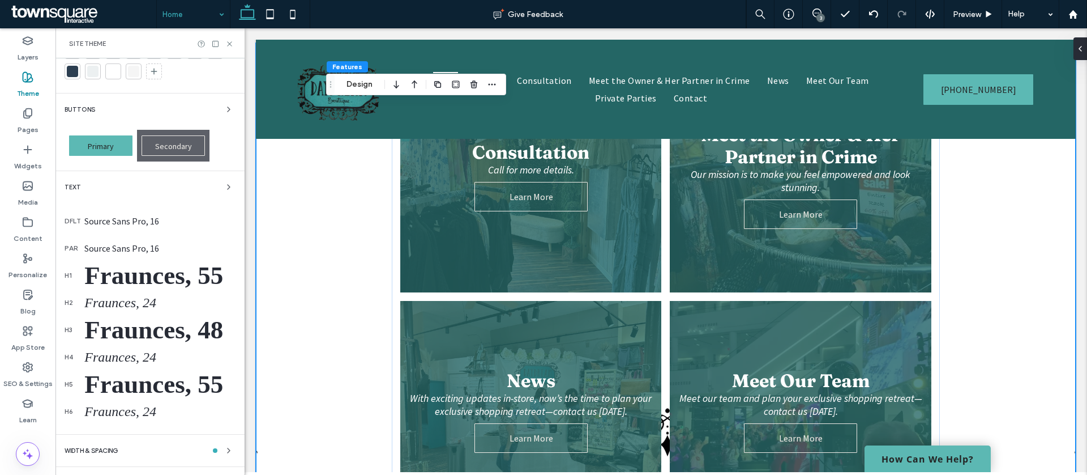
scroll to position [108, 0]
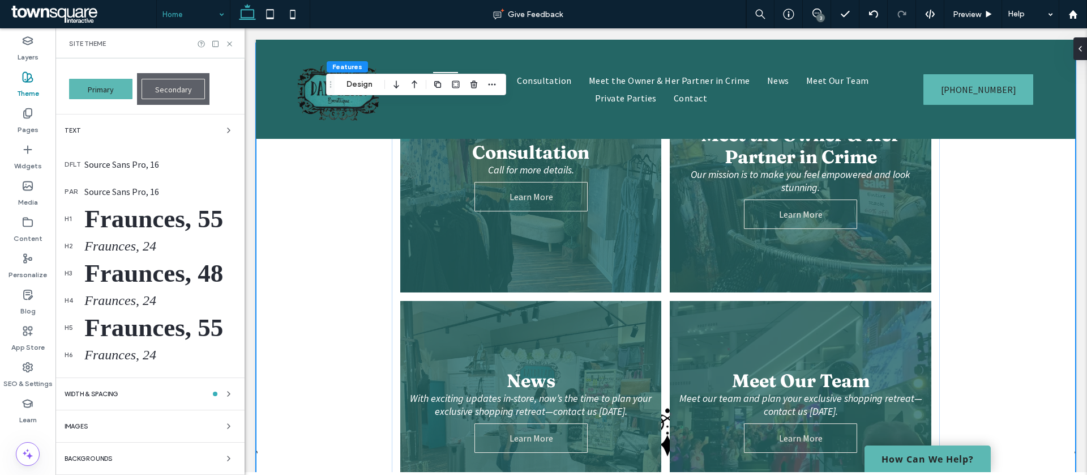
click at [133, 459] on div "Backgrounds" at bounding box center [150, 458] width 171 height 14
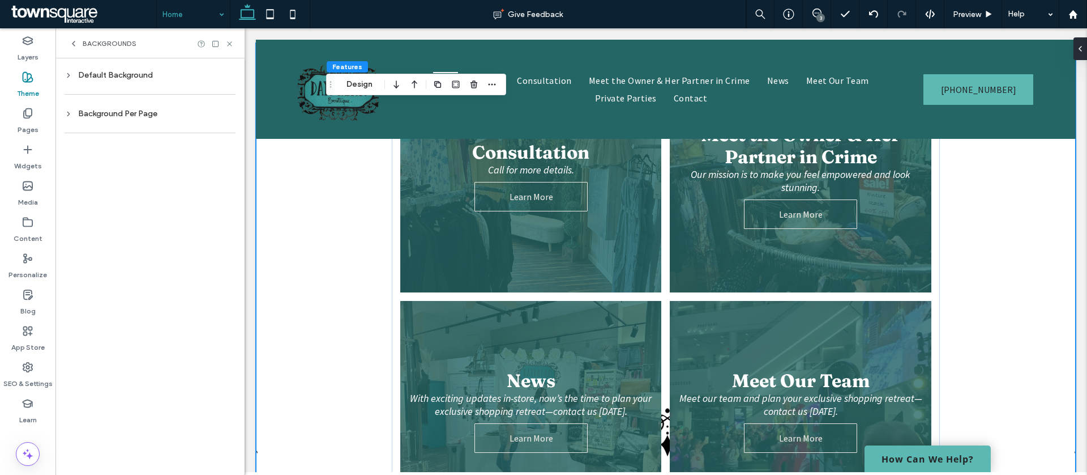
scroll to position [0, 0]
drag, startPoint x: 120, startPoint y: 52, endPoint x: 119, endPoint y: 63, distance: 11.4
click at [120, 52] on div "Backgrounds" at bounding box center [150, 43] width 189 height 30
click at [118, 74] on div "Default Background" at bounding box center [150, 75] width 171 height 10
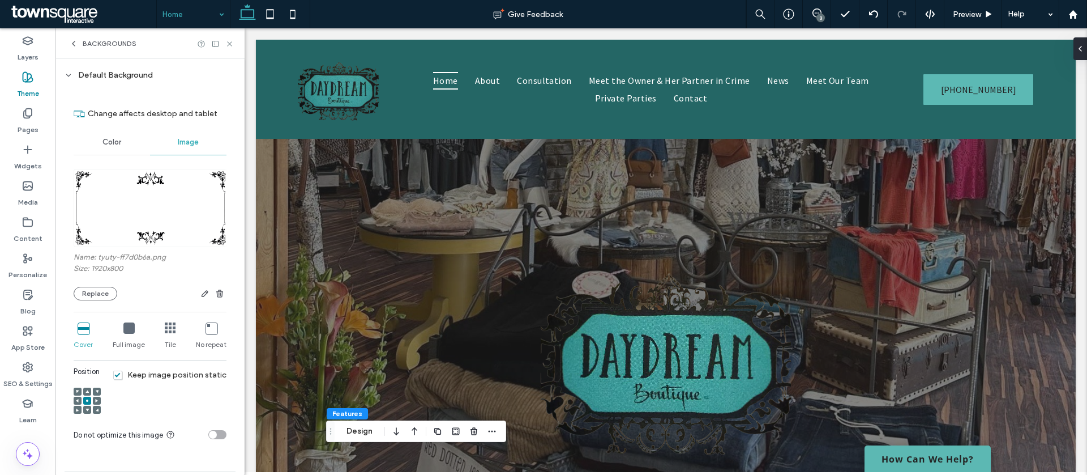
click at [213, 295] on span "button" at bounding box center [220, 294] width 14 height 14
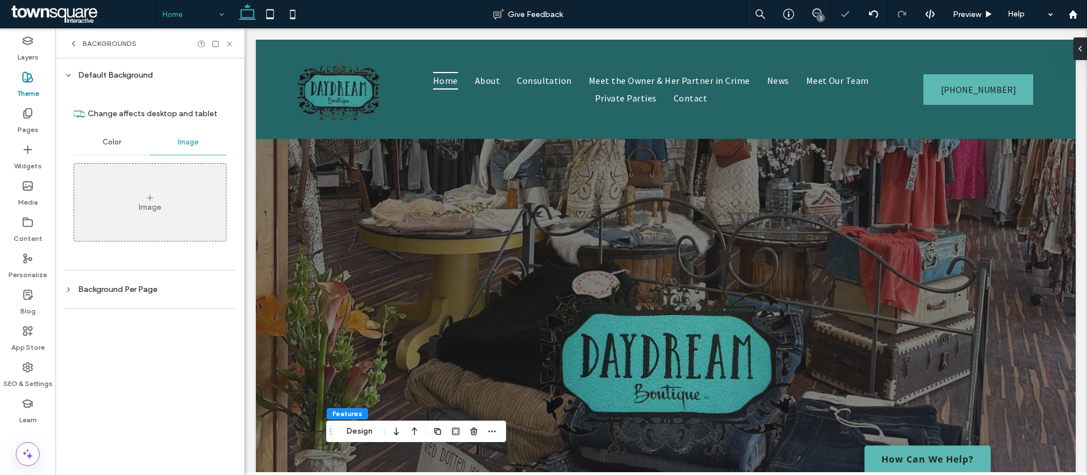
click at [108, 156] on div "Color Image Image" at bounding box center [150, 188] width 153 height 117
click at [108, 150] on div "Color" at bounding box center [112, 142] width 76 height 25
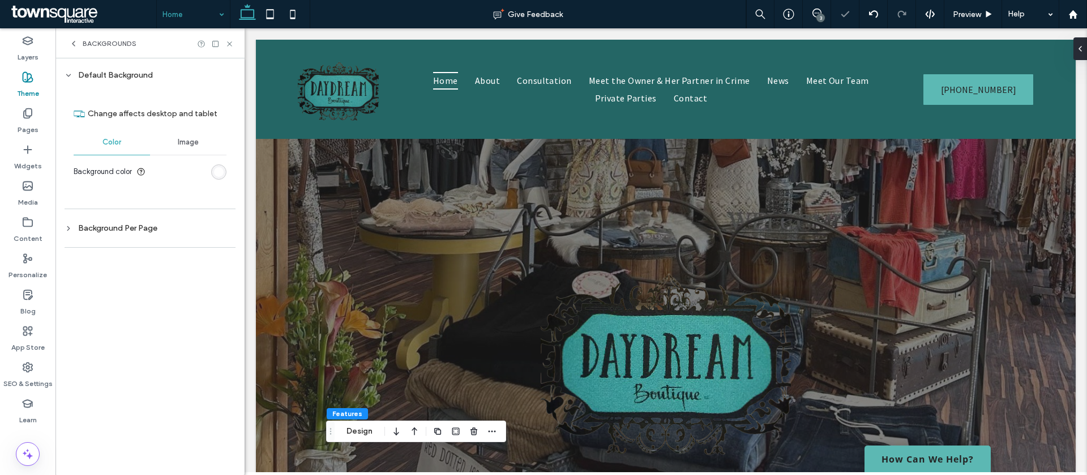
drag, startPoint x: 217, startPoint y: 172, endPoint x: 223, endPoint y: 191, distance: 20.6
click at [218, 172] on div "rgb(255, 255, 255)" at bounding box center [219, 172] width 10 height 10
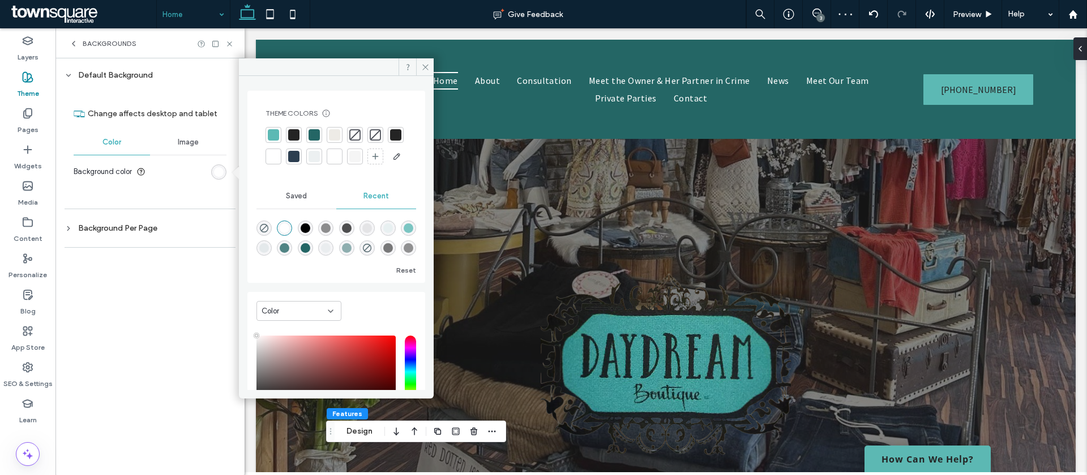
click at [281, 153] on div at bounding box center [274, 156] width 16 height 16
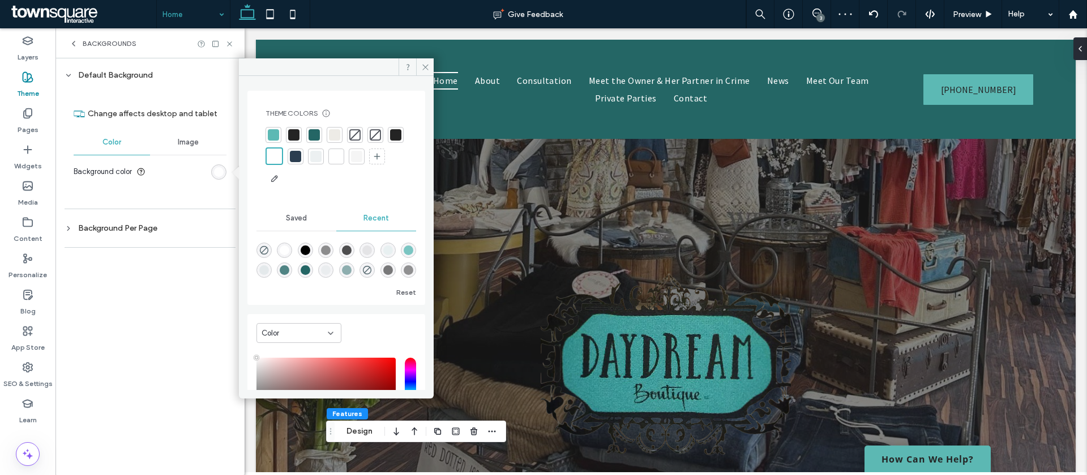
click at [281, 155] on div at bounding box center [274, 156] width 13 height 13
click at [227, 40] on icon at bounding box center [229, 44] width 8 height 8
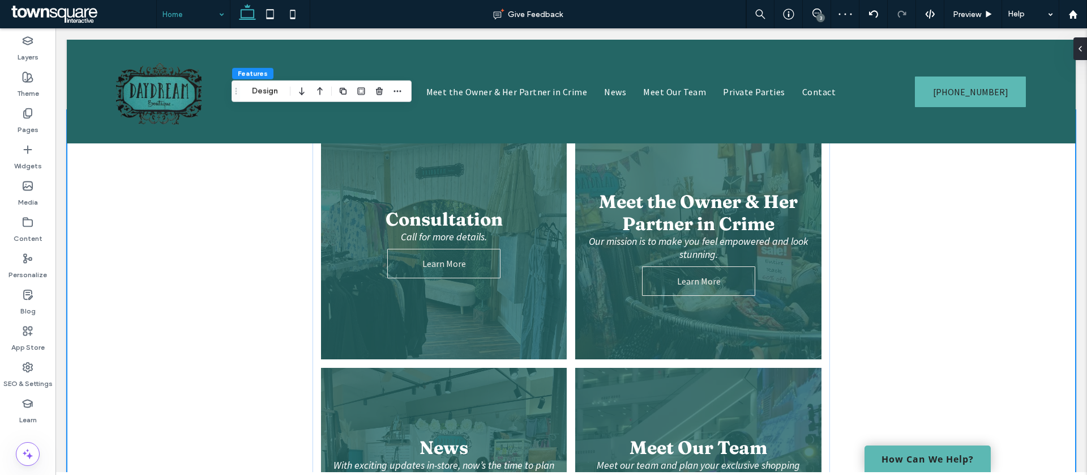
scroll to position [743, 0]
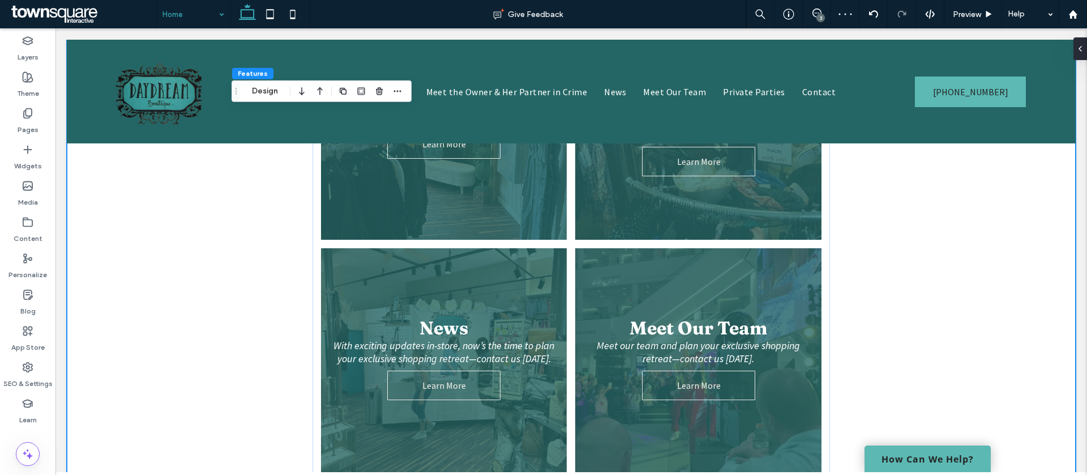
click at [1006, 221] on div "Consultation Call for more details. Learn More Meet the Owner & Her Partner in …" at bounding box center [571, 243] width 1009 height 507
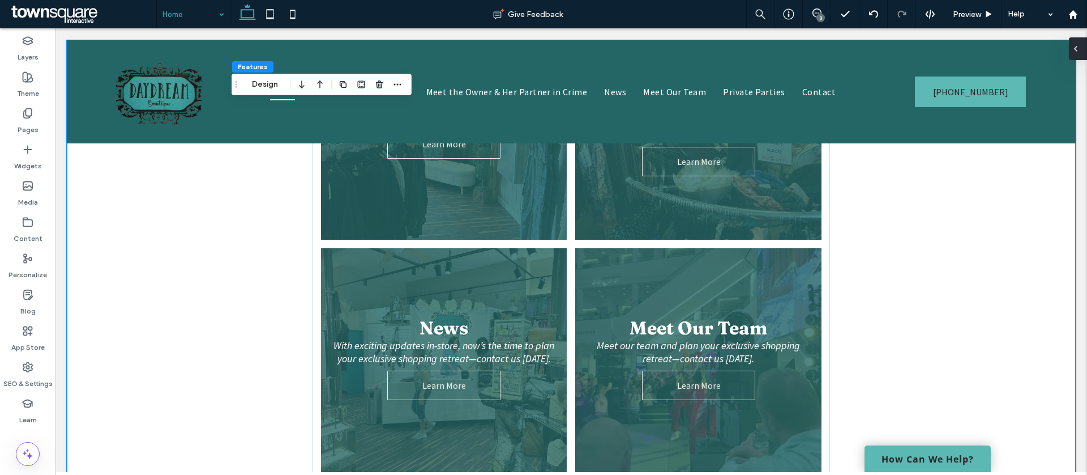
click at [1080, 50] on icon at bounding box center [1076, 48] width 9 height 9
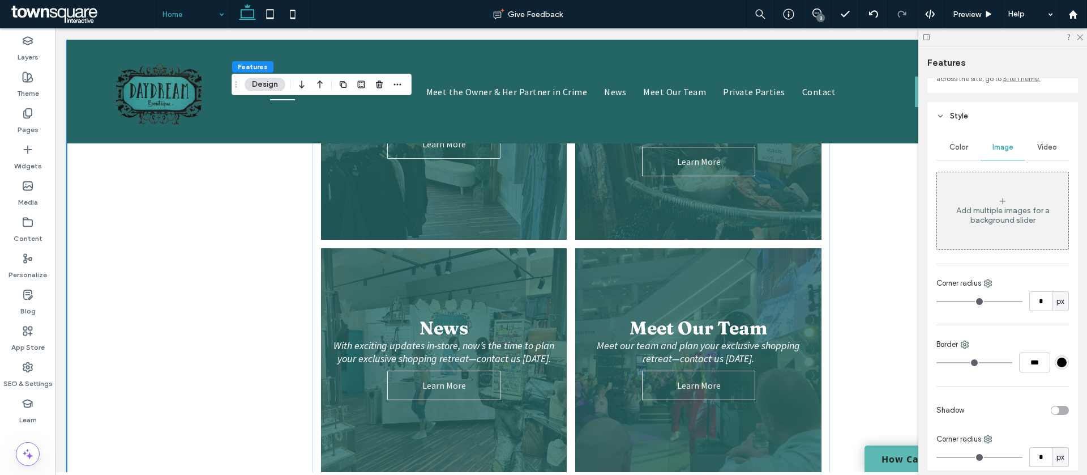
scroll to position [95, 0]
click at [1000, 210] on icon at bounding box center [1002, 206] width 9 height 9
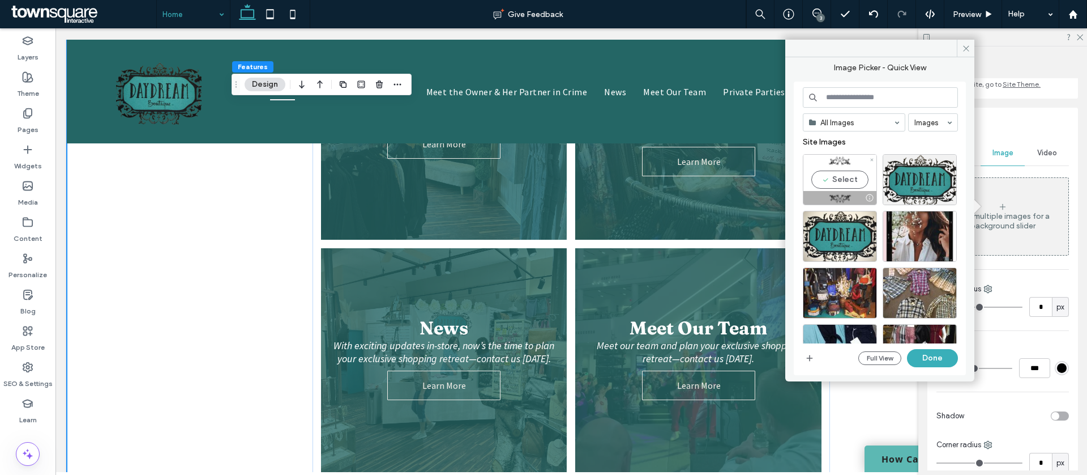
click at [840, 176] on div "Select" at bounding box center [840, 179] width 74 height 51
drag, startPoint x: 946, startPoint y: 368, endPoint x: 944, endPoint y: 362, distance: 6.1
click at [946, 368] on div "All Images Images Site Images Full View Done" at bounding box center [880, 228] width 155 height 283
click at [944, 362] on button "Done" at bounding box center [932, 358] width 51 height 18
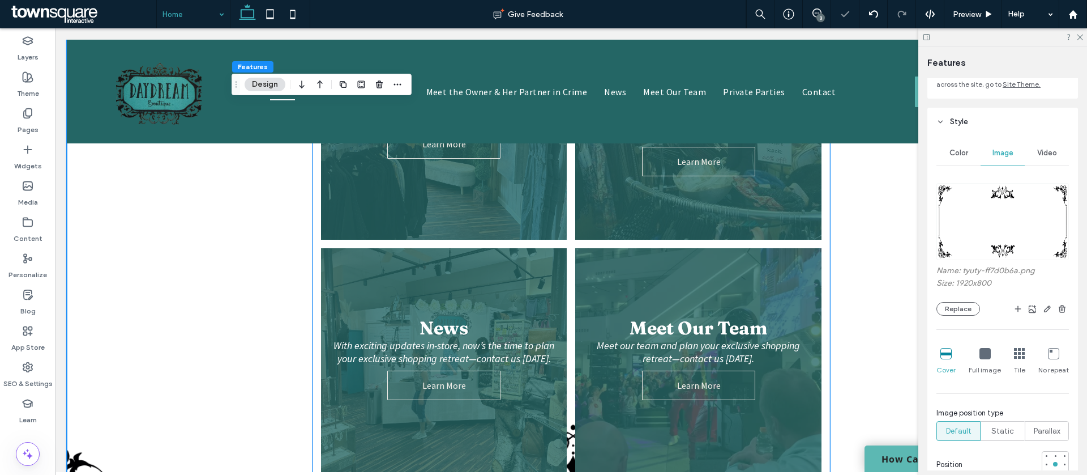
scroll to position [842, 0]
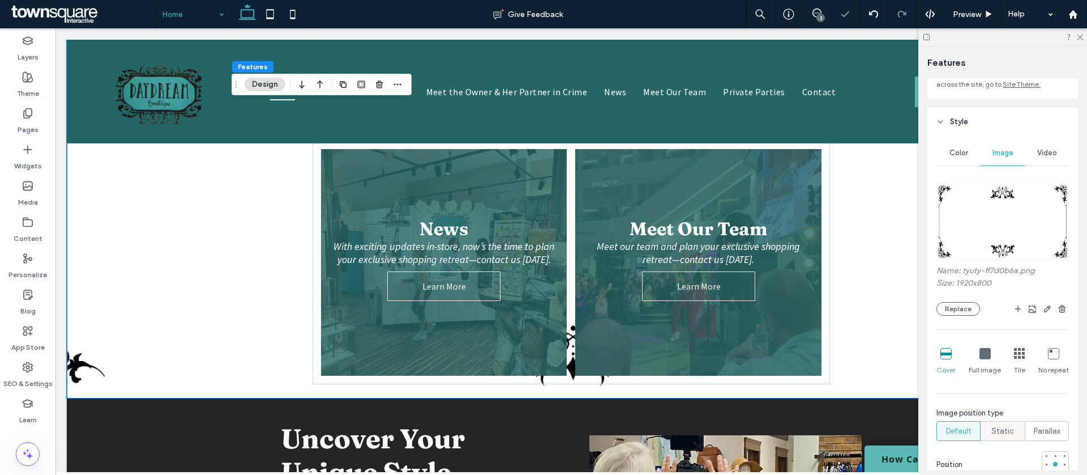
click at [1013, 433] on span "Static" at bounding box center [1003, 430] width 23 height 11
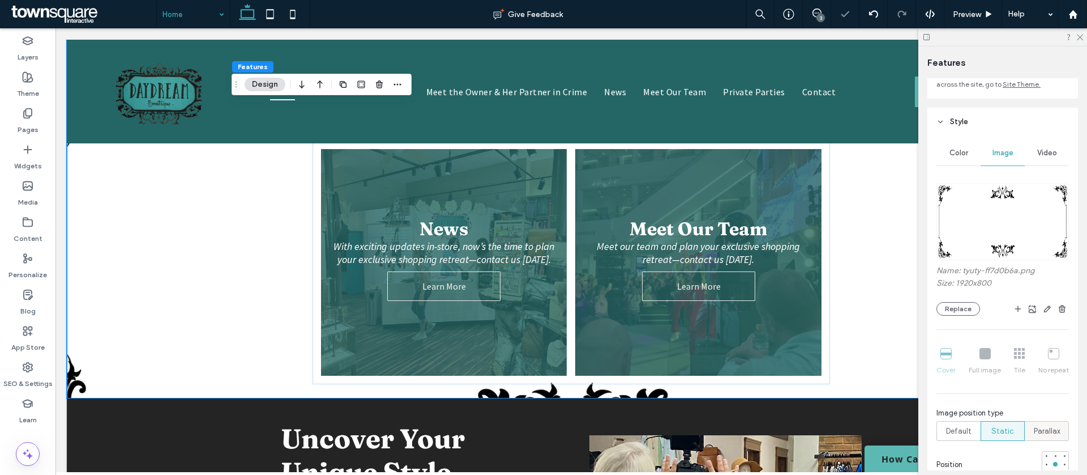
click at [1057, 428] on span "Parallax" at bounding box center [1047, 430] width 27 height 11
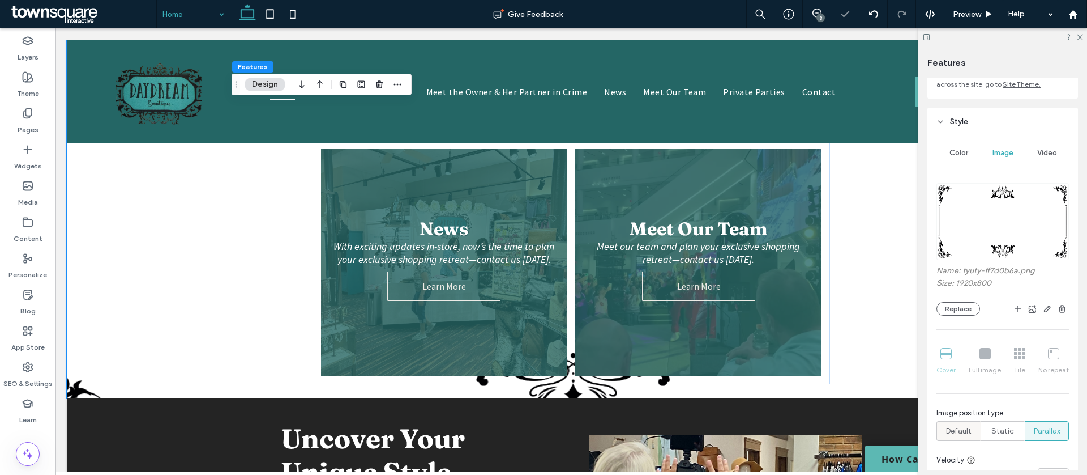
click at [967, 428] on span "Default" at bounding box center [958, 430] width 25 height 11
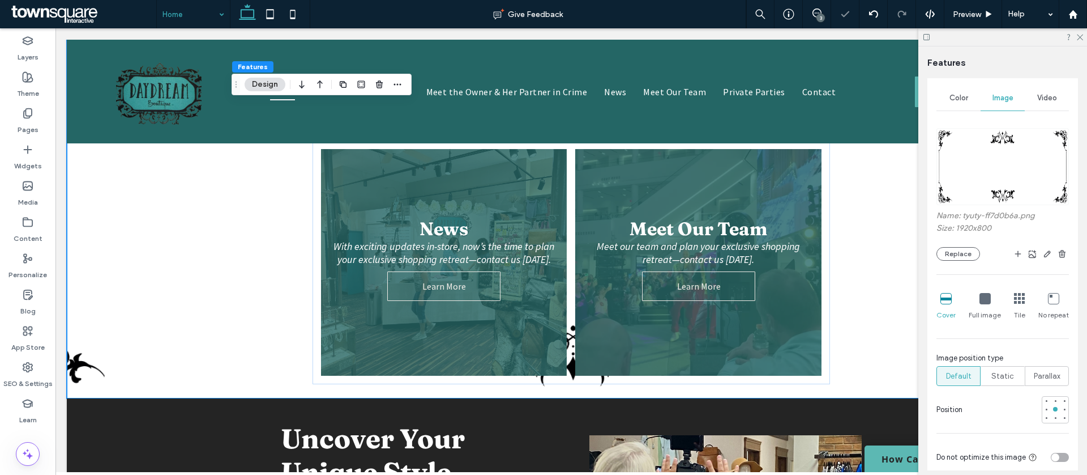
scroll to position [207, 0]
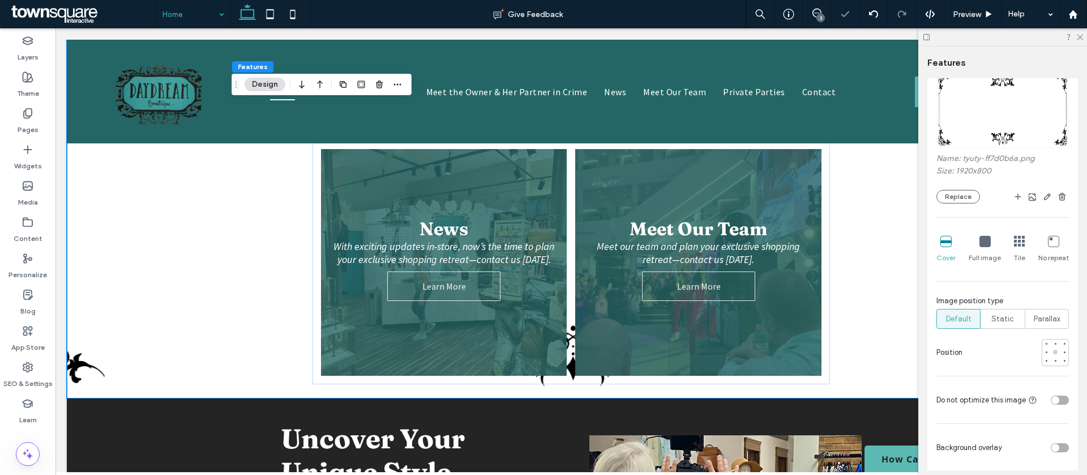
click at [1053, 350] on div at bounding box center [1056, 352] width 8 height 8
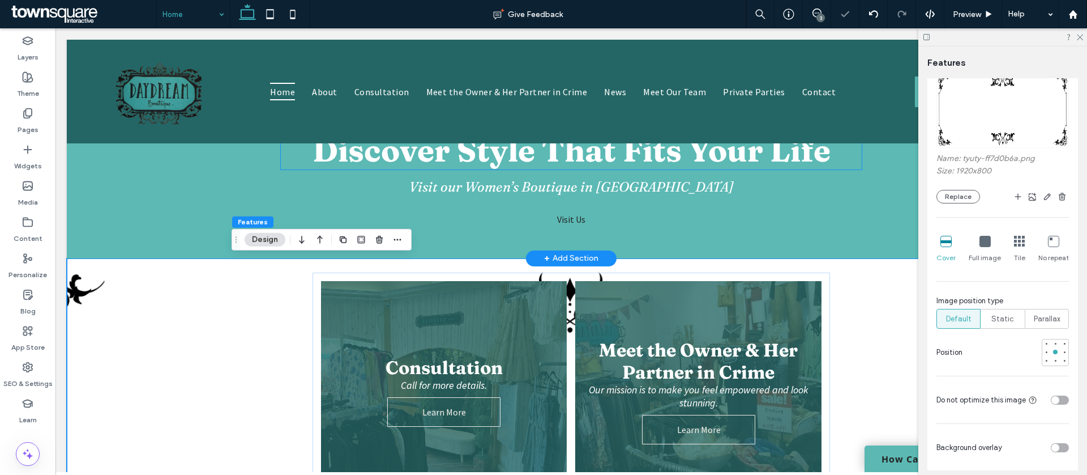
scroll to position [590, 0]
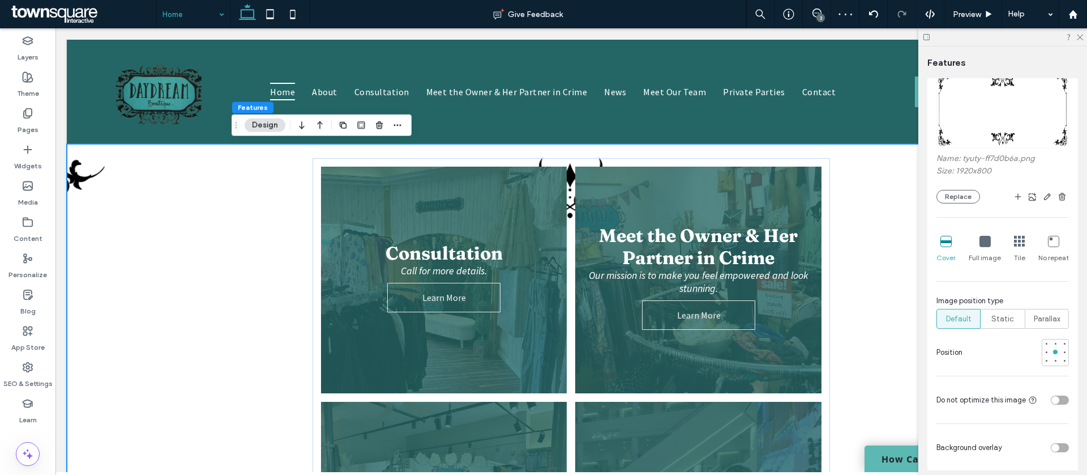
click at [989, 253] on span "Full image" at bounding box center [985, 258] width 32 height 10
click at [988, 246] on icon at bounding box center [985, 241] width 11 height 11
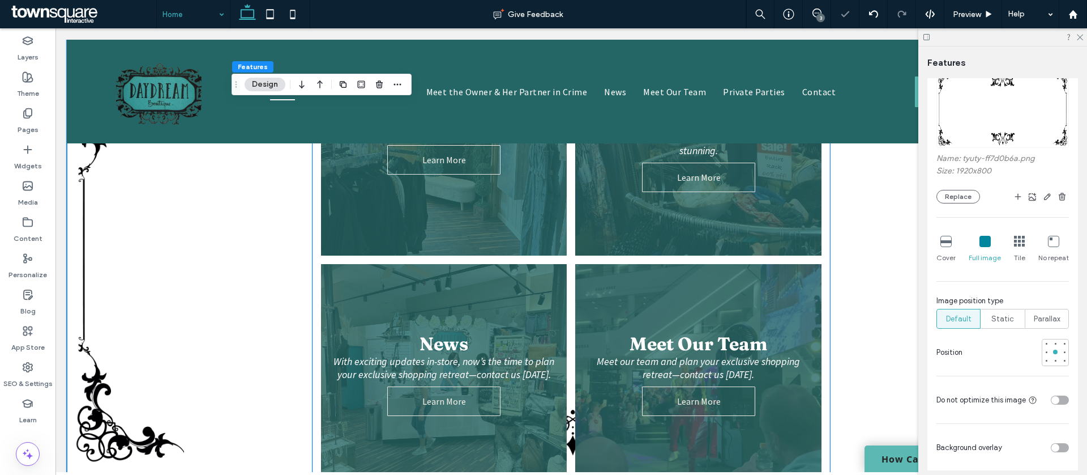
scroll to position [829, 0]
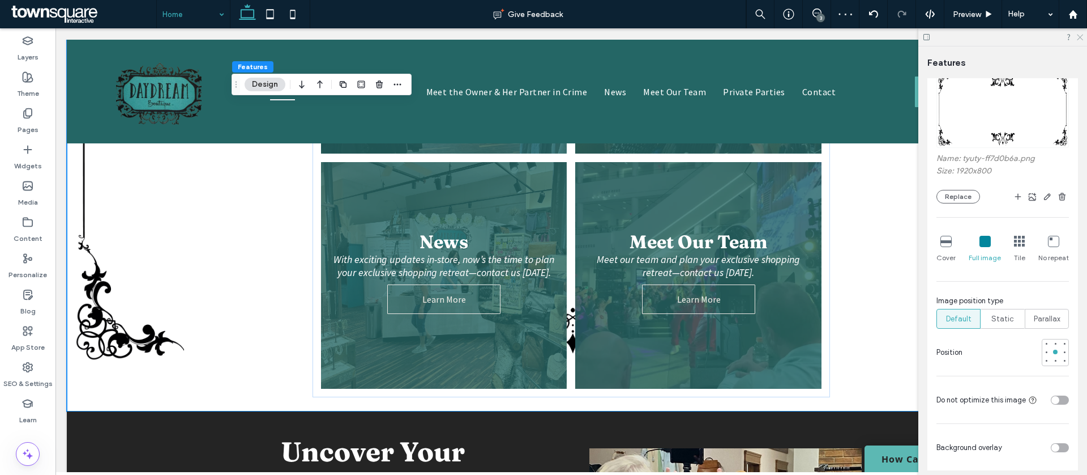
click at [1082, 34] on icon at bounding box center [1079, 36] width 7 height 7
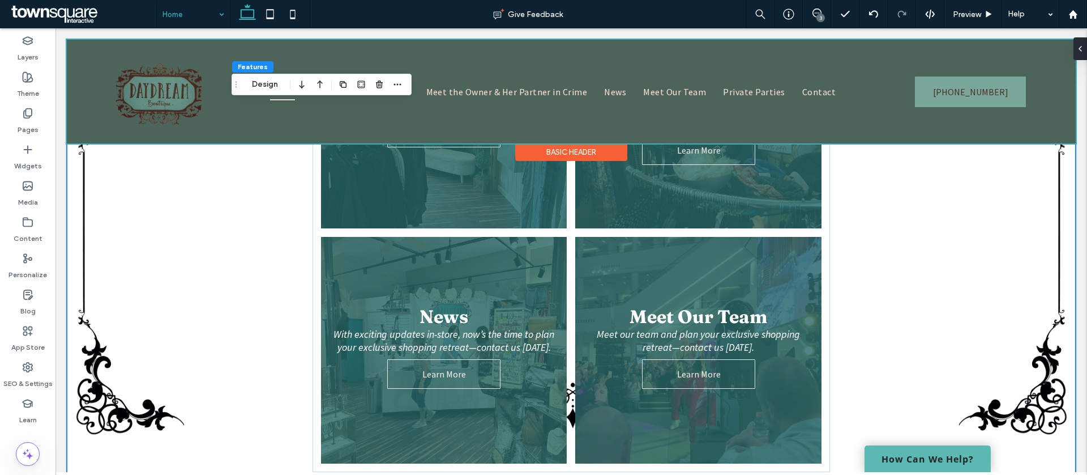
scroll to position [827, 0]
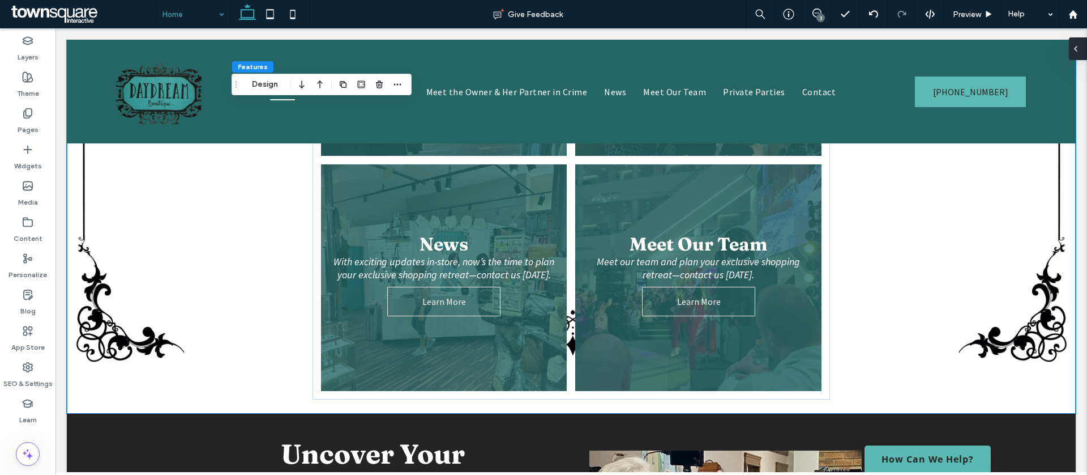
click at [1080, 52] on icon at bounding box center [1076, 48] width 9 height 9
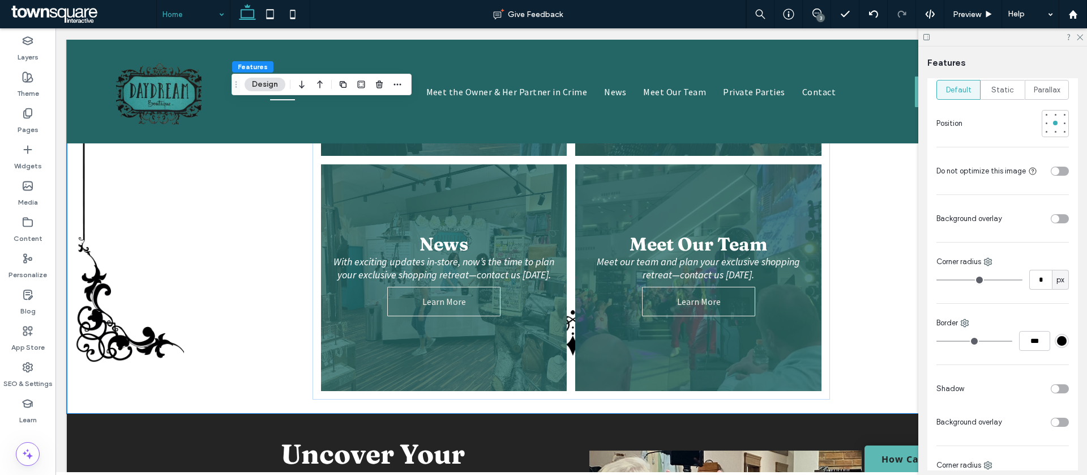
scroll to position [438, 0]
click at [881, 247] on div "Consultation Call for more details. Learn More Meet the Owner & Her Partner in …" at bounding box center [572, 160] width 680 height 507
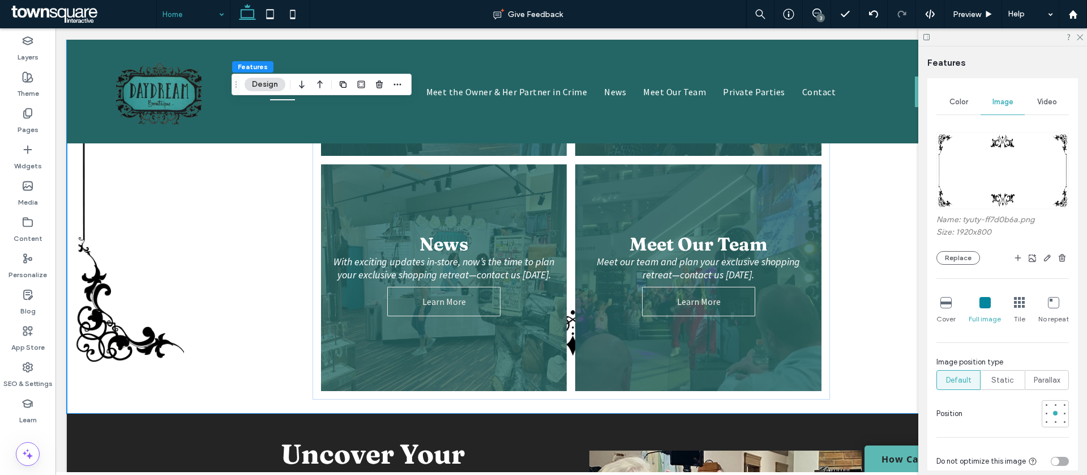
scroll to position [77, 0]
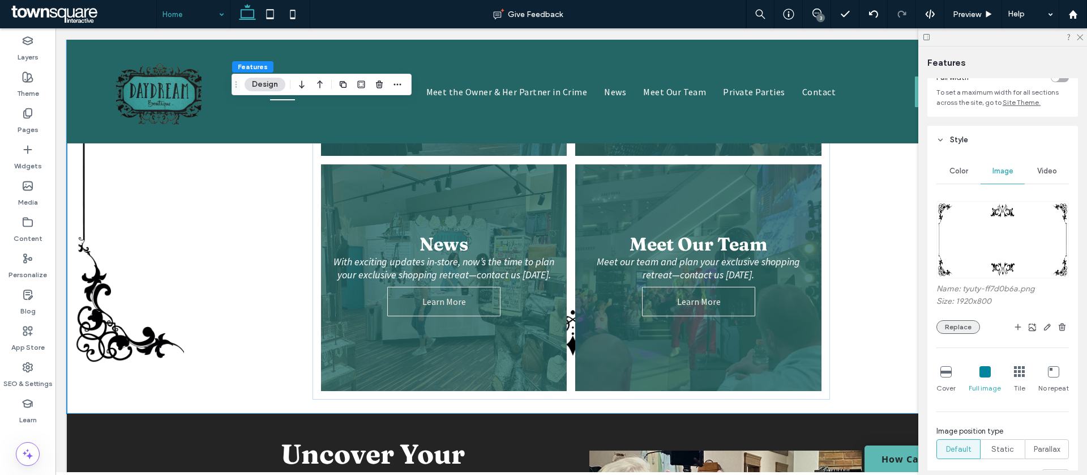
drag, startPoint x: 962, startPoint y: 327, endPoint x: 952, endPoint y: 327, distance: 9.6
click at [962, 327] on button "Replace" at bounding box center [959, 327] width 44 height 14
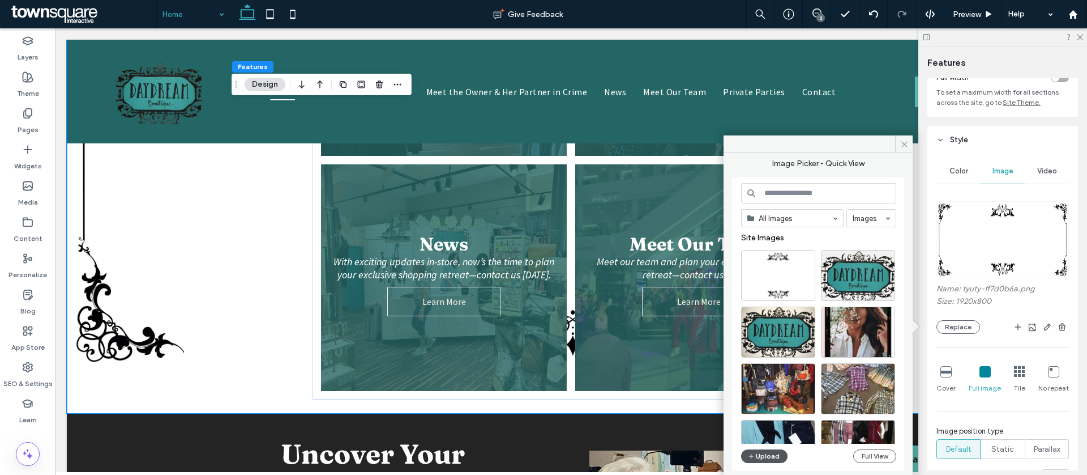
click at [756, 459] on button "Upload" at bounding box center [764, 456] width 46 height 14
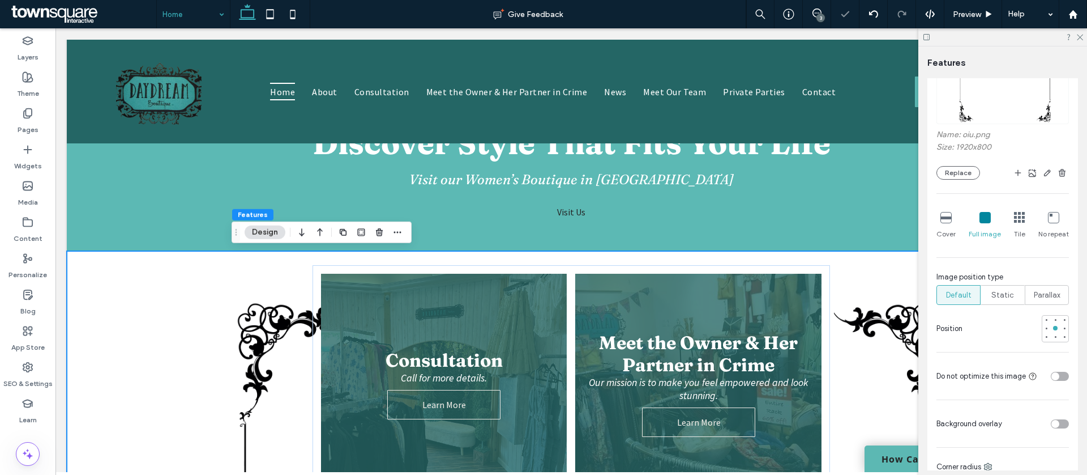
scroll to position [237, 0]
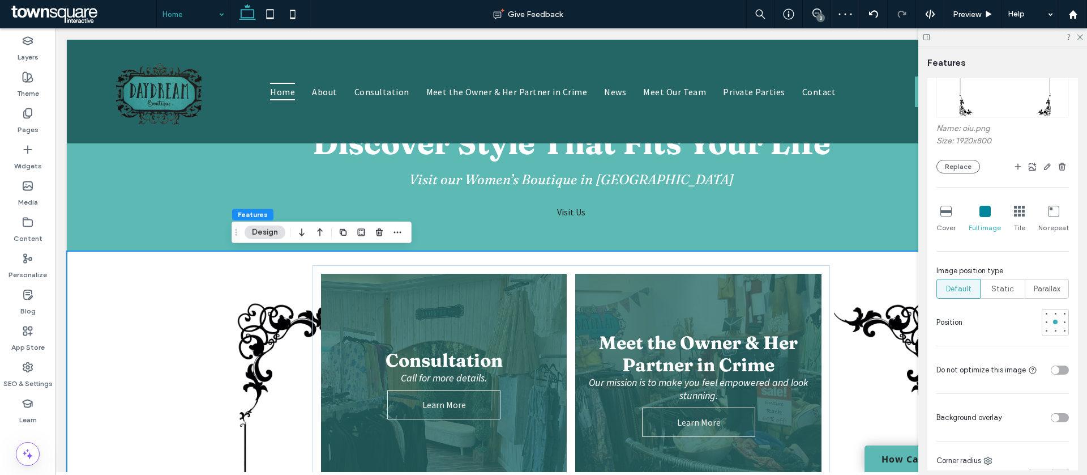
click at [945, 190] on div "Cover Full image Tile No repeat" at bounding box center [1003, 212] width 133 height 50
click at [951, 214] on div "Cover" at bounding box center [946, 219] width 19 height 36
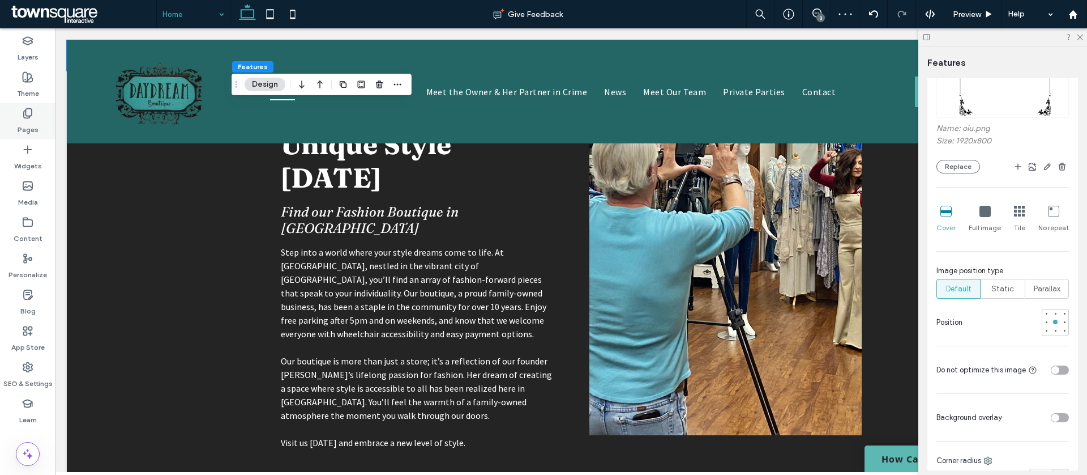
drag, startPoint x: 31, startPoint y: 87, endPoint x: 44, endPoint y: 137, distance: 52.2
click at [32, 86] on label "Theme" at bounding box center [28, 91] width 22 height 16
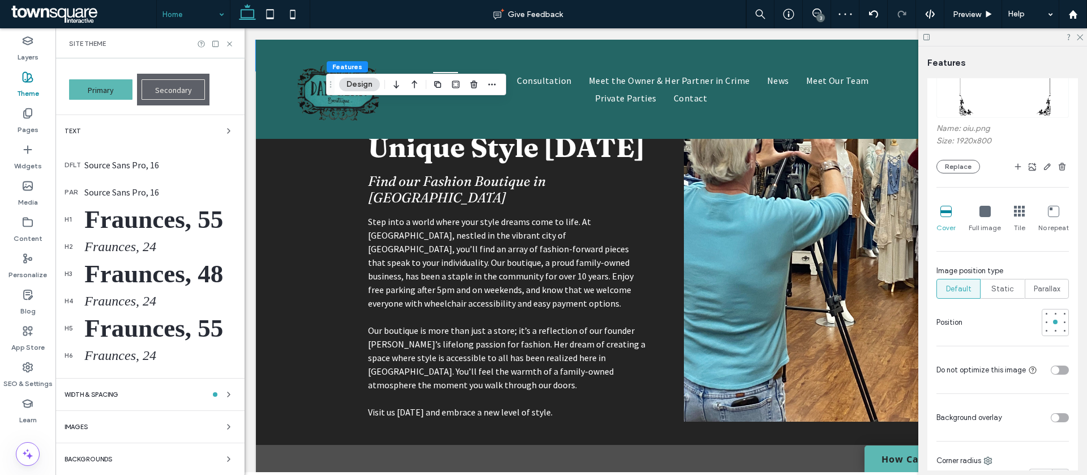
scroll to position [108, 0]
click at [160, 455] on div "Backgrounds" at bounding box center [150, 458] width 171 height 14
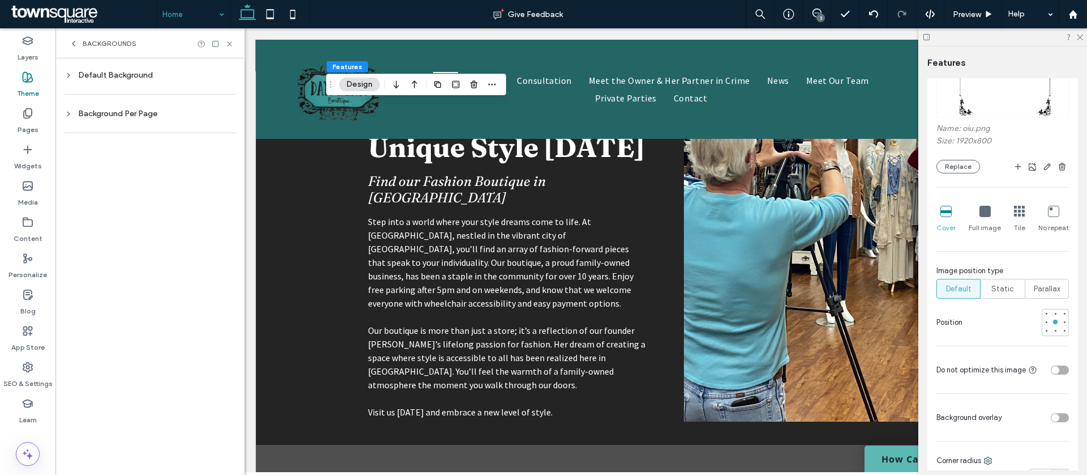
scroll to position [0, 0]
click at [96, 75] on div "Default Background" at bounding box center [150, 75] width 171 height 10
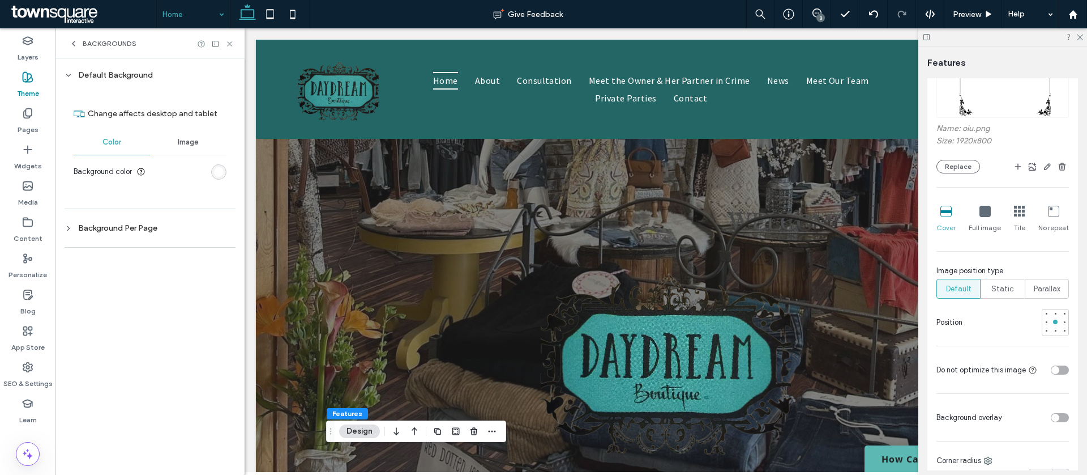
click at [166, 145] on div "Image" at bounding box center [188, 142] width 76 height 25
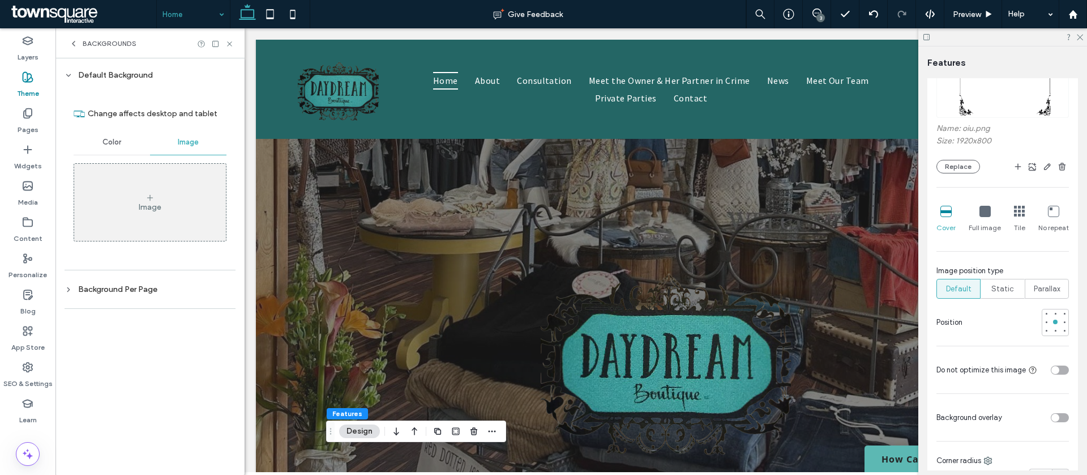
click at [136, 224] on div "Image" at bounding box center [150, 202] width 152 height 75
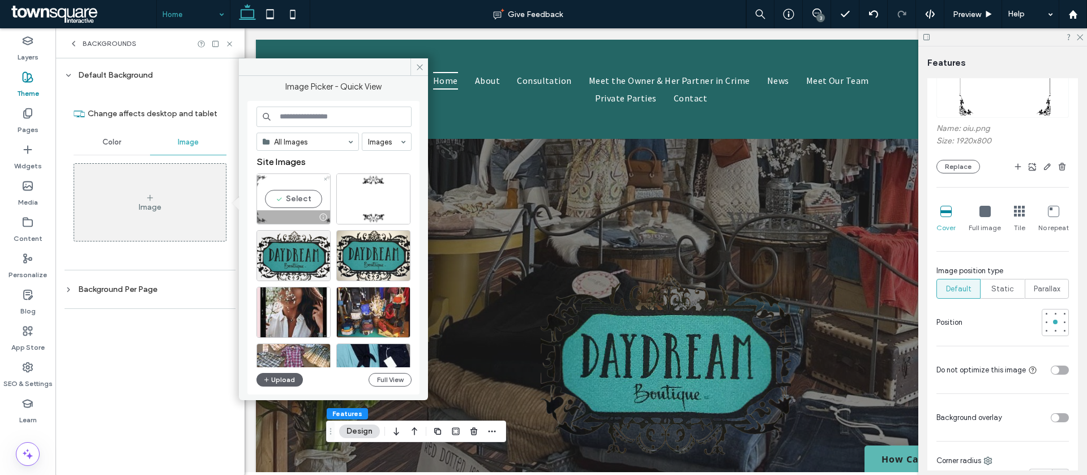
click at [302, 209] on div "Select" at bounding box center [294, 198] width 74 height 51
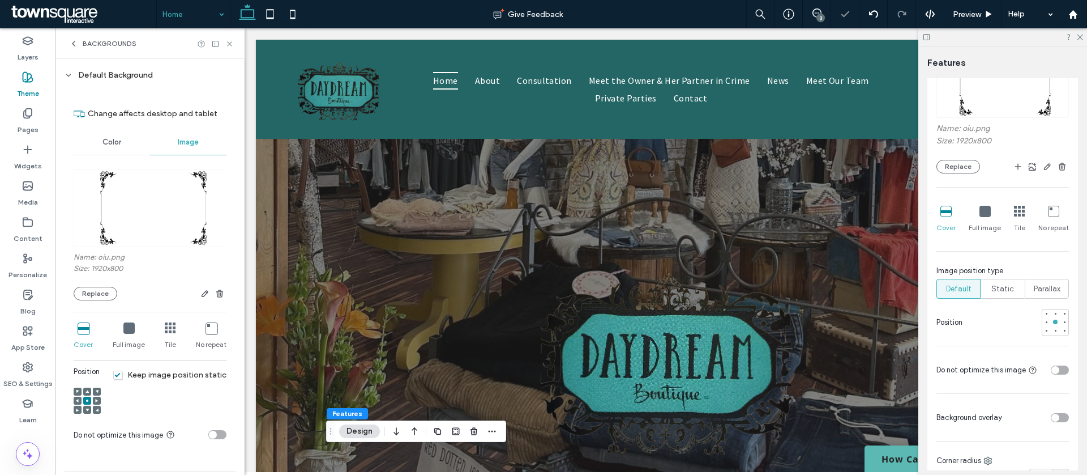
click at [228, 44] on icon at bounding box center [229, 44] width 8 height 8
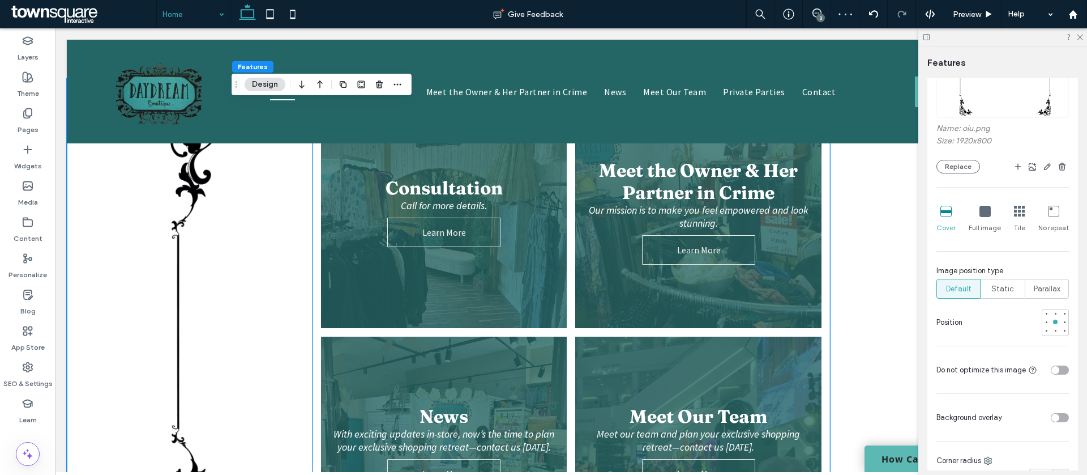
scroll to position [607, 0]
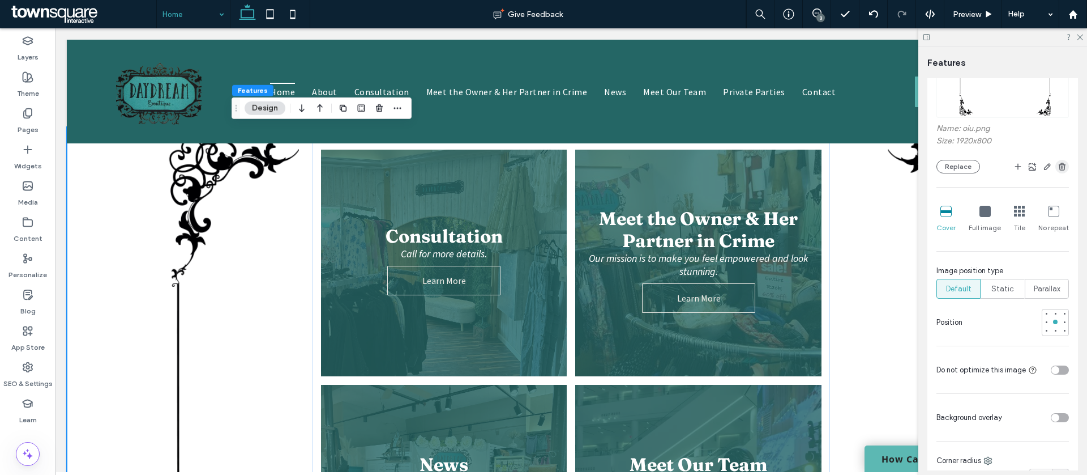
click at [1061, 165] on icon "button" at bounding box center [1062, 166] width 9 height 9
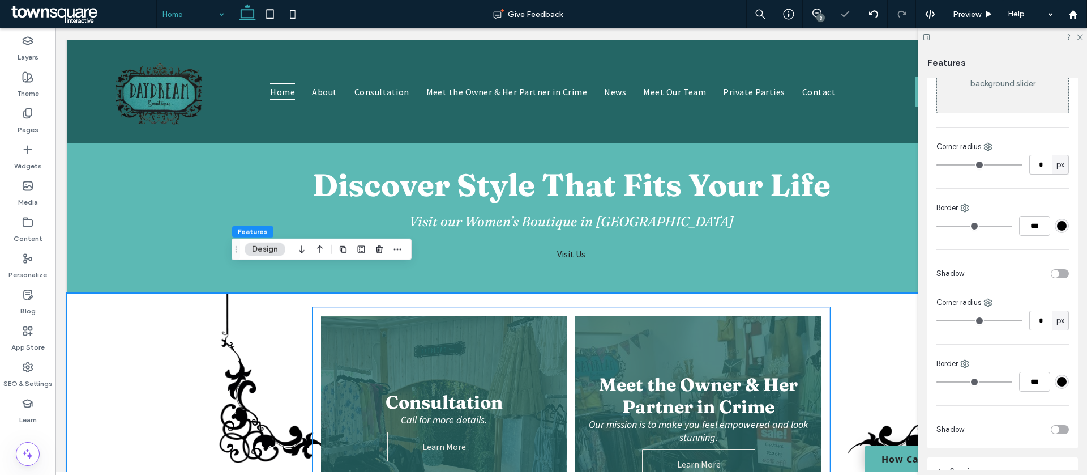
scroll to position [737, 0]
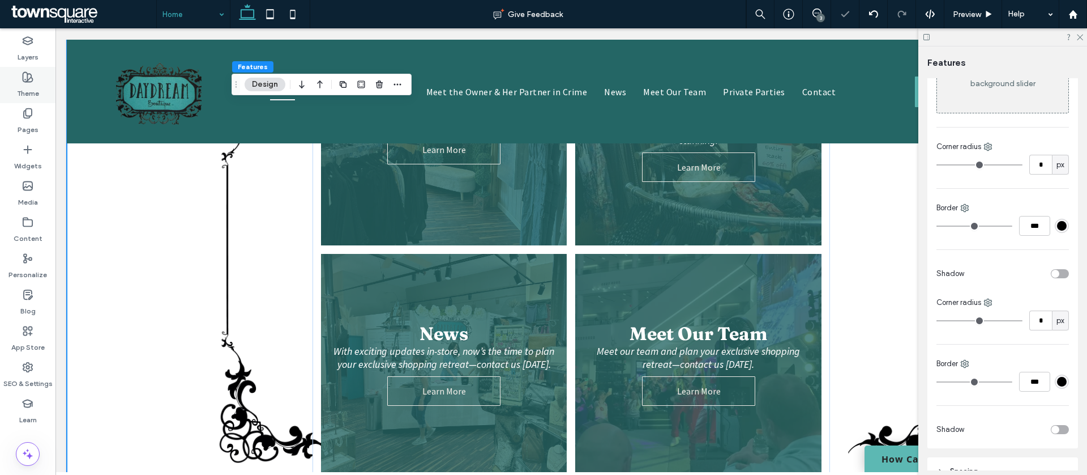
click at [12, 85] on div "Theme" at bounding box center [28, 85] width 56 height 36
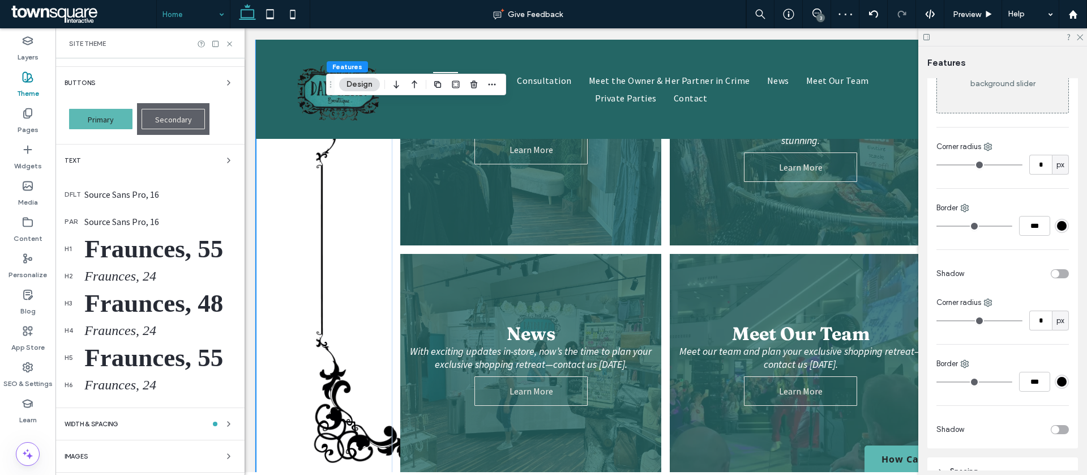
scroll to position [108, 0]
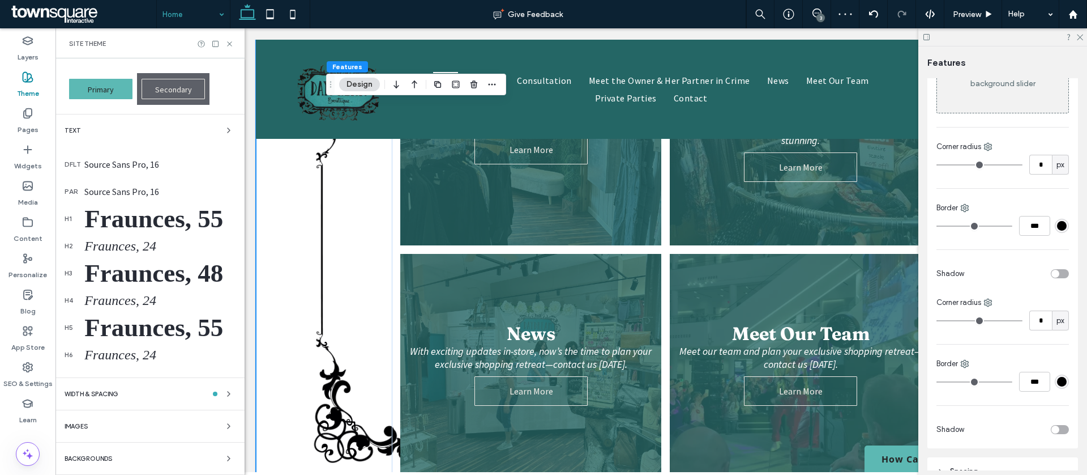
click at [207, 454] on div "Backgrounds" at bounding box center [150, 458] width 171 height 14
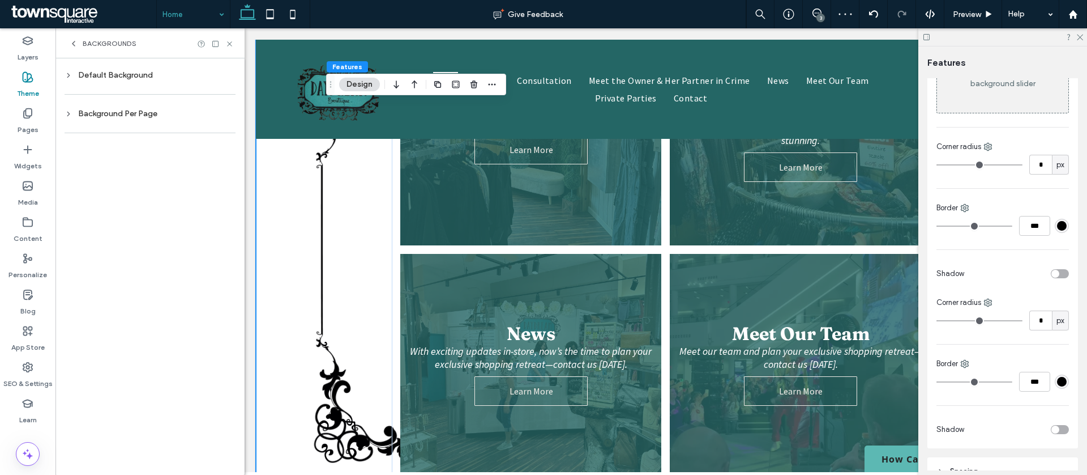
scroll to position [0, 0]
click at [121, 75] on div "Default Background" at bounding box center [150, 75] width 171 height 10
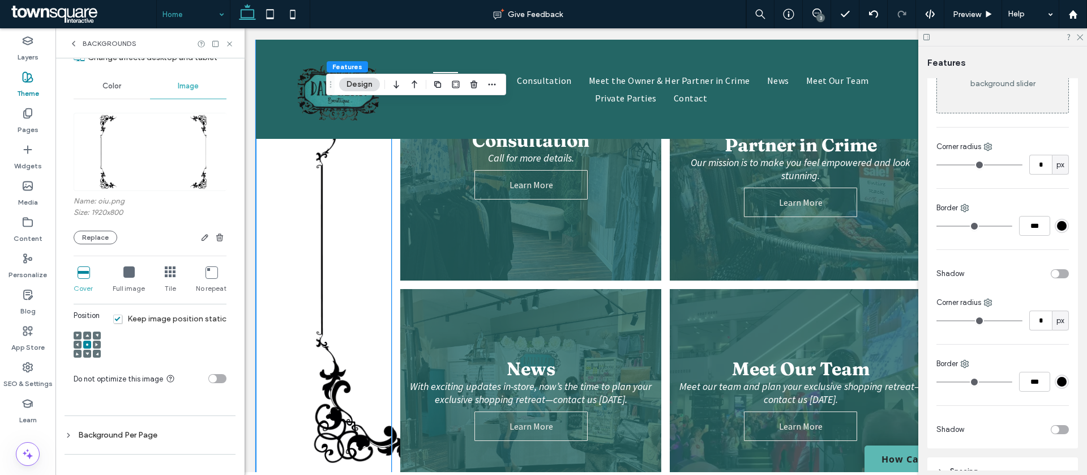
scroll to position [698, 0]
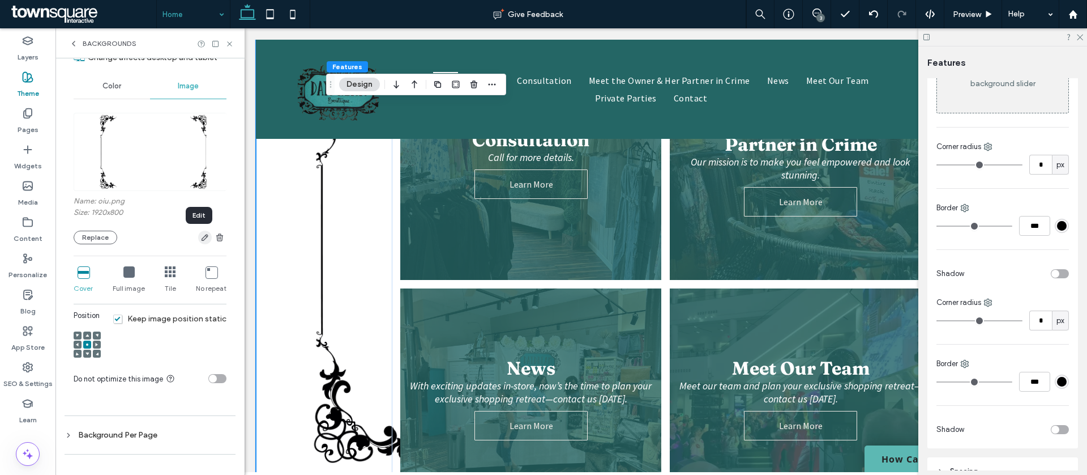
click at [200, 238] on icon "button" at bounding box center [204, 237] width 9 height 9
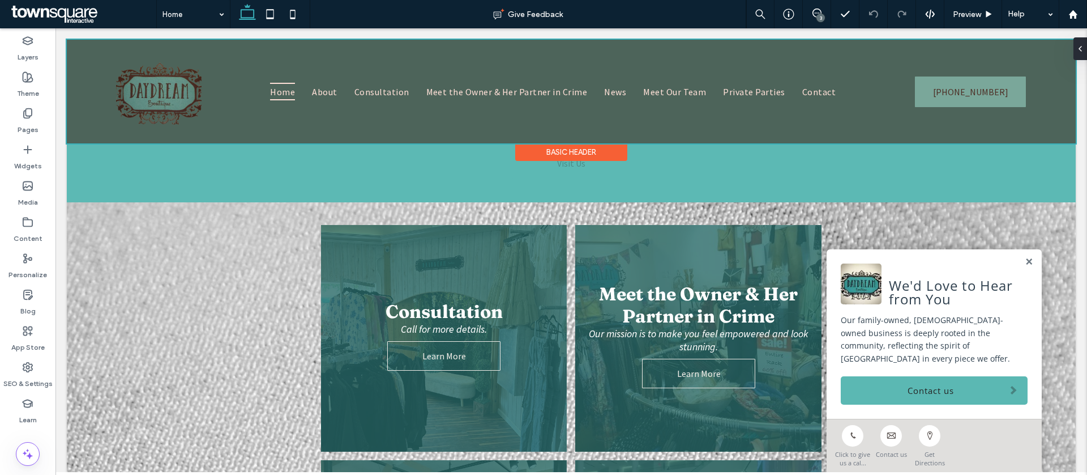
scroll to position [630, 0]
